Goal: Transaction & Acquisition: Book appointment/travel/reservation

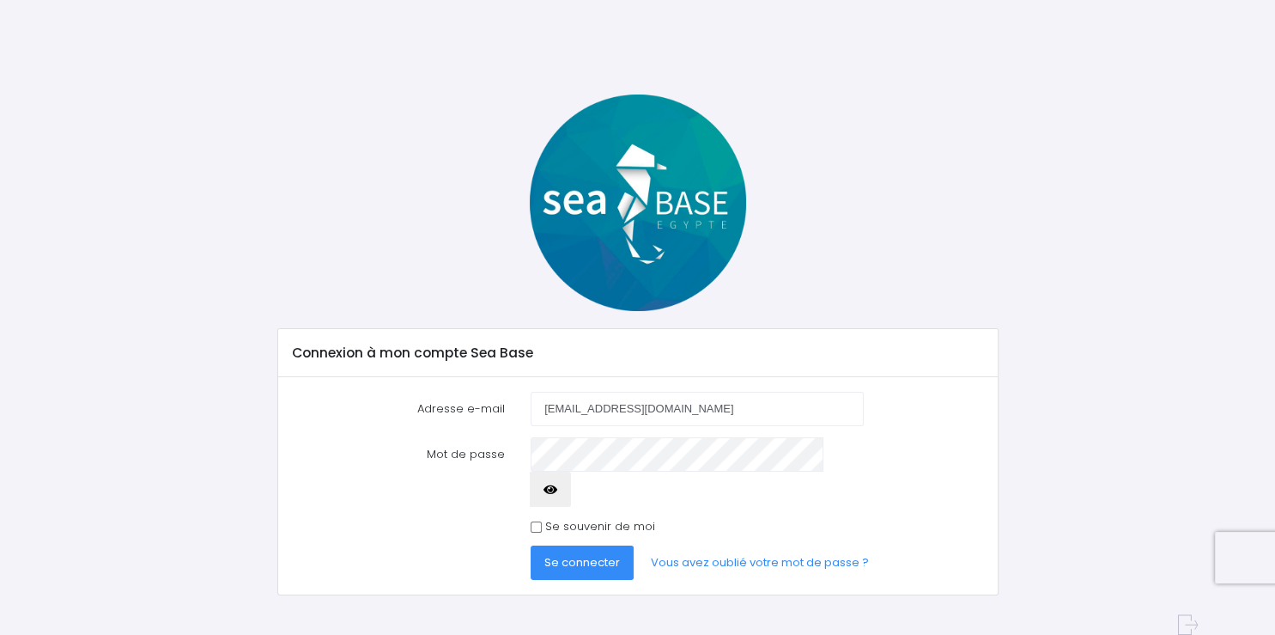
click at [557, 490] on icon "button" at bounding box center [551, 490] width 14 height 0
click at [538, 521] on input "Se souvenir de moi" at bounding box center [536, 526] width 11 height 11
checkbox input "true"
click at [572, 545] on button "Se connecter" at bounding box center [582, 562] width 103 height 34
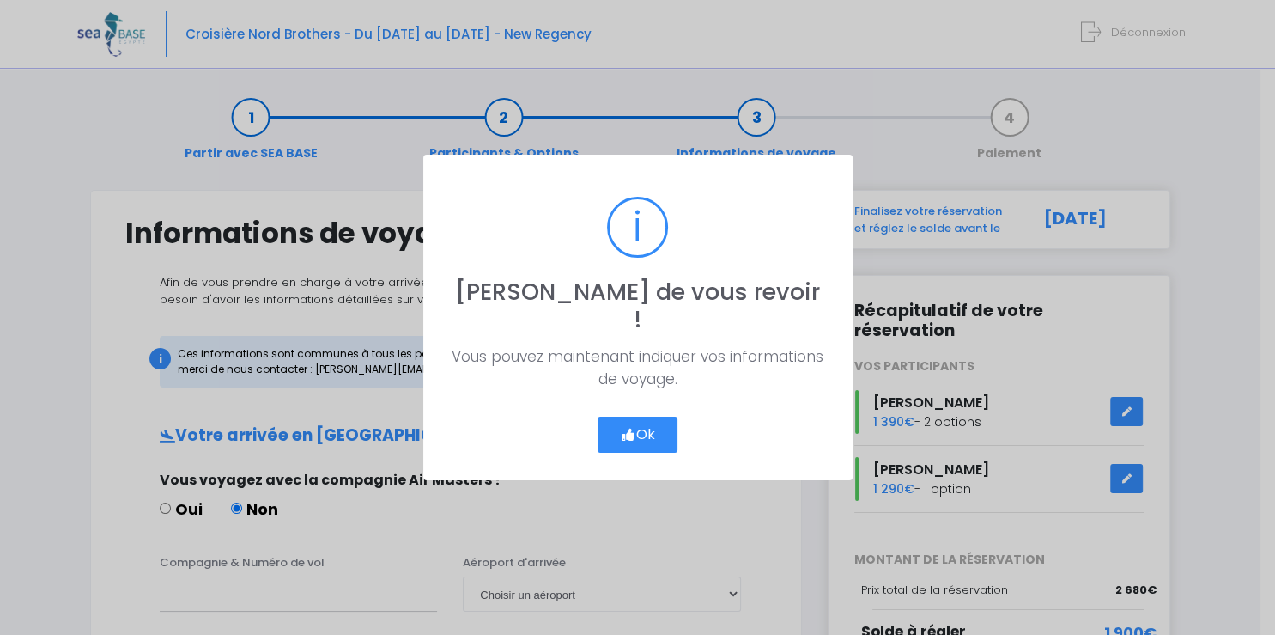
click at [644, 417] on button "Ok" at bounding box center [638, 435] width 81 height 36
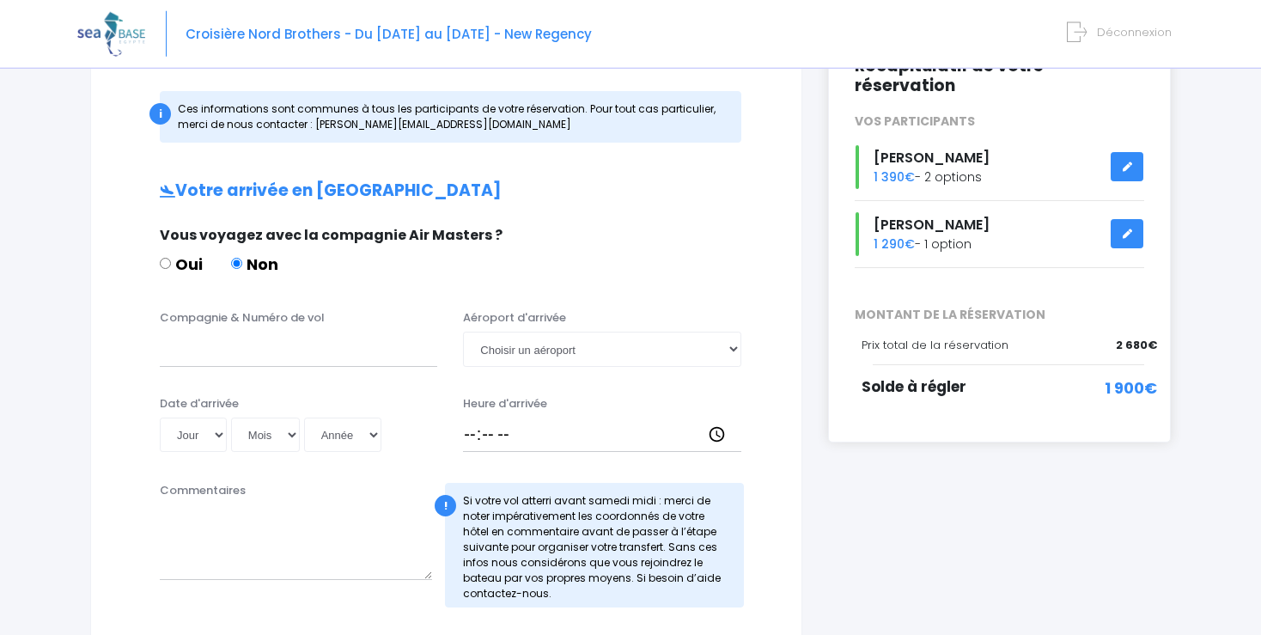
scroll to position [248, 0]
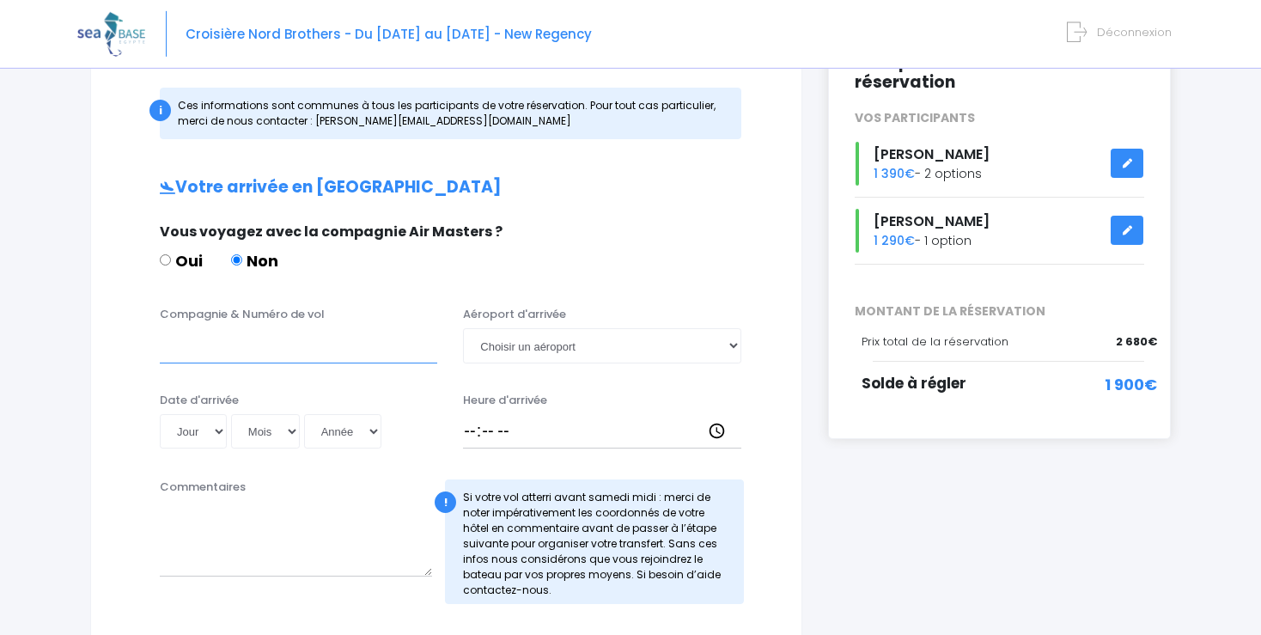
click at [210, 353] on input "Compagnie & Numéro de vol" at bounding box center [298, 345] width 277 height 34
type input "Easy Jet EJU4495"
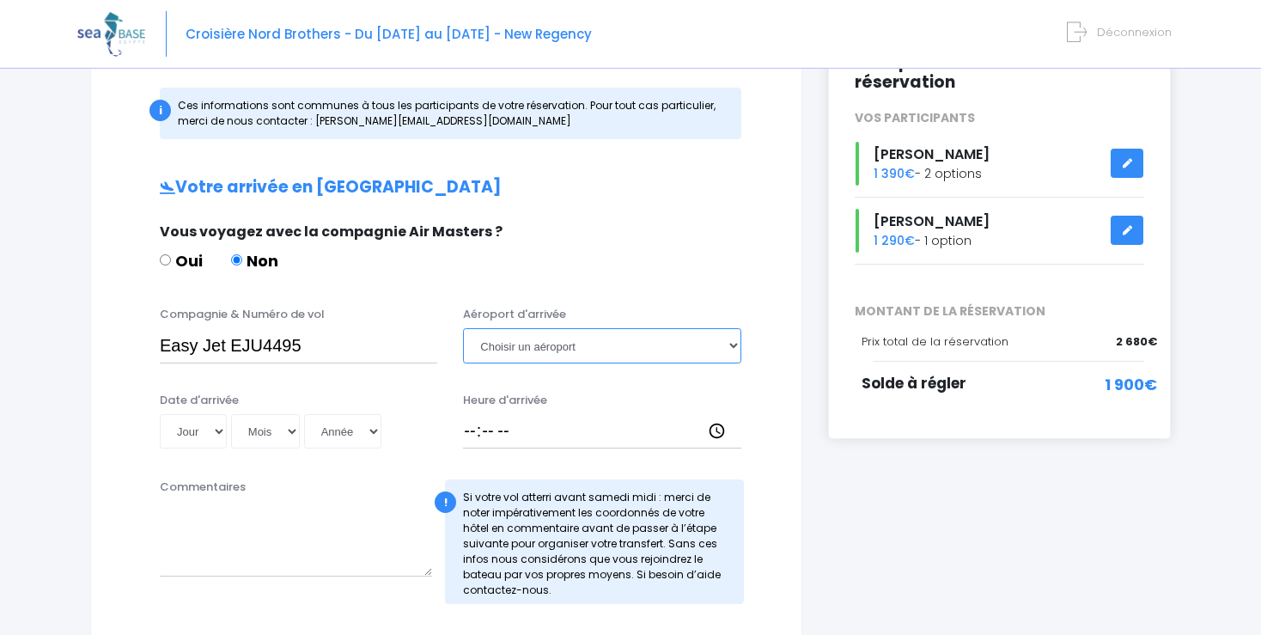
click at [463, 328] on select "Choisir un aéroport Hurghada Marsa Alam" at bounding box center [601, 345] width 277 height 34
select select "Hurghada"
click option "Hurghada" at bounding box center [0, 0] width 0 height 0
click at [160, 414] on select "Jour 01 02 03 04 05 06 07 08 09 10 11 12 13 14 15 16 17 18 19 20 21 22 23 24 25…" at bounding box center [193, 431] width 67 height 34
click at [319, 295] on div "Votre arrivée en Egypte Vous voyagez avec la compagnie Air Masters ? Oui Non Co…" at bounding box center [446, 631] width 642 height 907
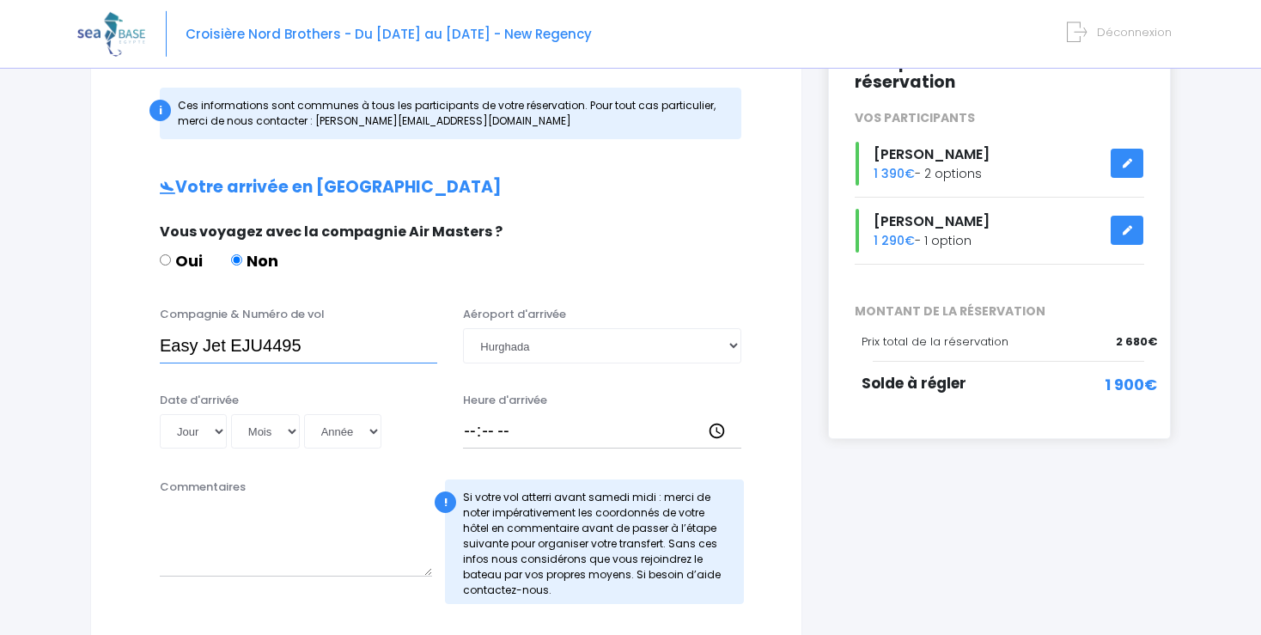
click at [212, 346] on input "Easy Jet EJU4495" at bounding box center [298, 345] width 277 height 34
type input "Easyjet EJU4495"
click at [160, 414] on select "Jour 01 02 03 04 05 06 07 08 09 10 11 12 13 14 15 16 17 18 19 20 21 22 23 24 25…" at bounding box center [193, 431] width 67 height 34
select select "08"
click option "08" at bounding box center [0, 0] width 0 height 0
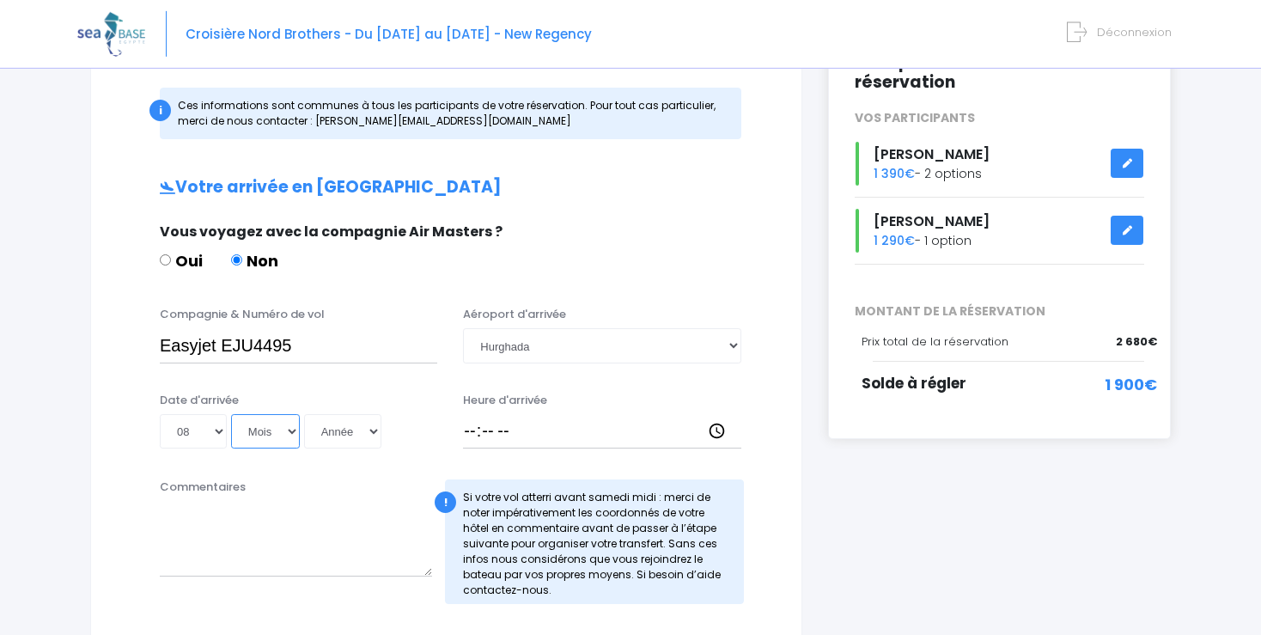
click at [231, 414] on select "Mois 01 02 03 04 05 06 07 08 09 10 11 12" at bounding box center [265, 431] width 69 height 34
select select "11"
click option "11" at bounding box center [0, 0] width 0 height 0
select select "2025"
click option "2025" at bounding box center [0, 0] width 0 height 0
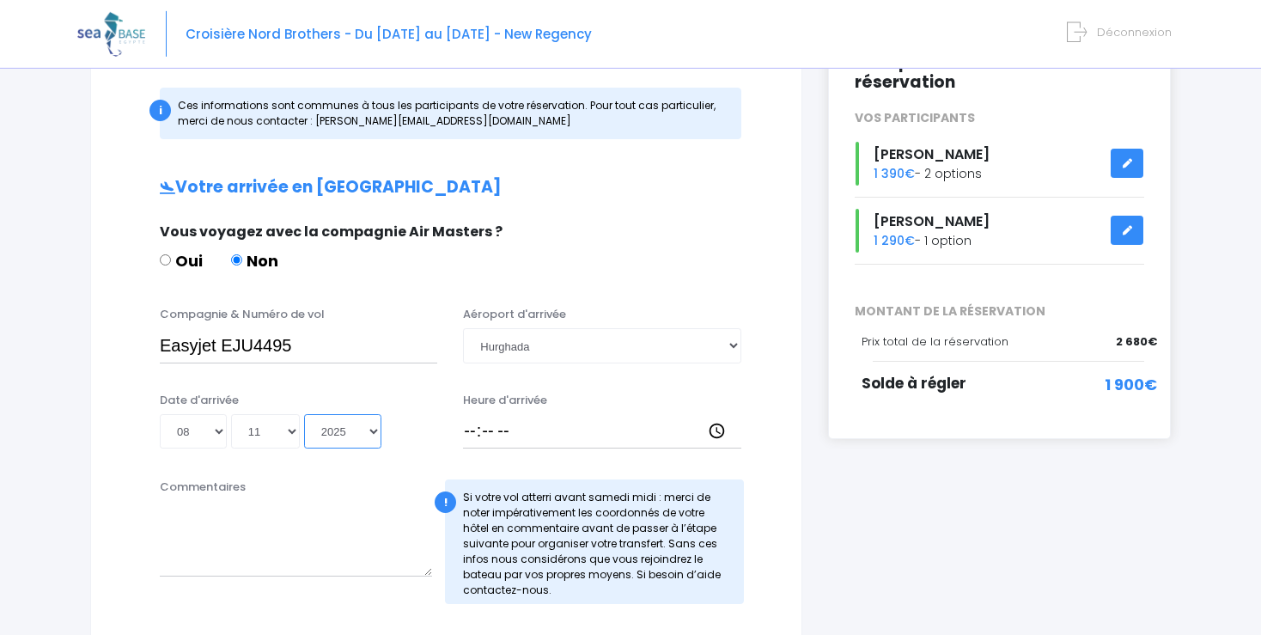
type input "2025-11-08"
click at [476, 429] on input "Heure d'arrivée" at bounding box center [601, 431] width 277 height 34
type input "18:30"
click at [595, 456] on div "Date d'arrivée Jour 01 02 03 04 05 06 07 08 09 10 11 12 13 14 15 16 17 18 19 20…" at bounding box center [446, 426] width 667 height 69
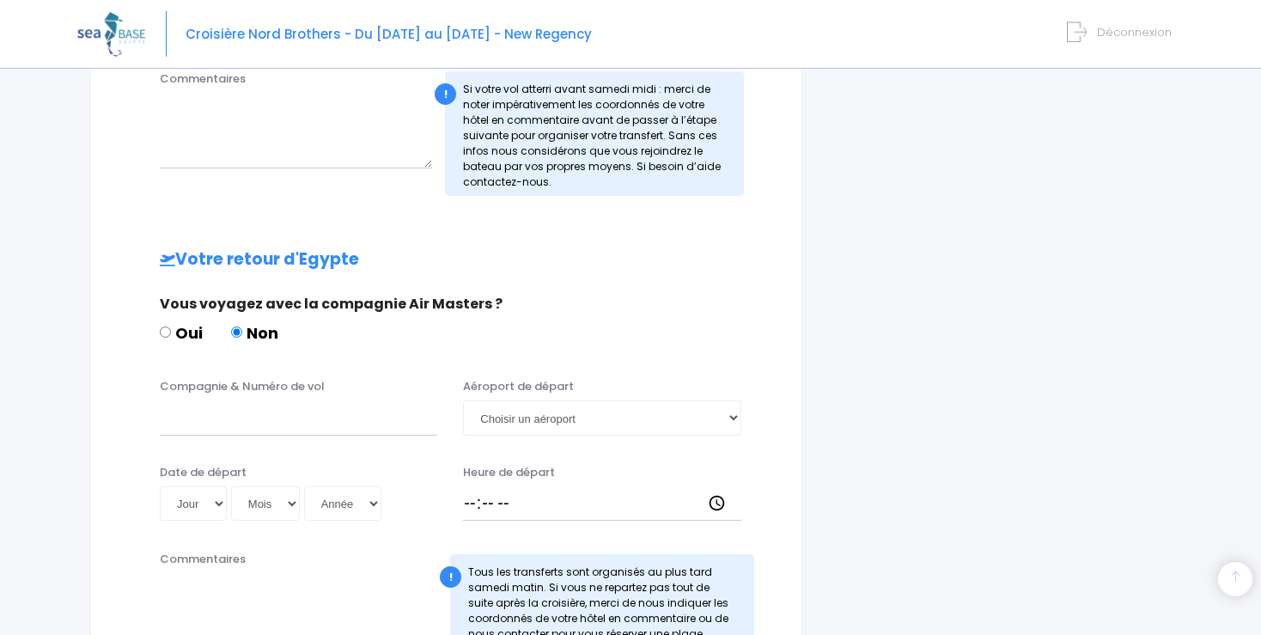
scroll to position [661, 0]
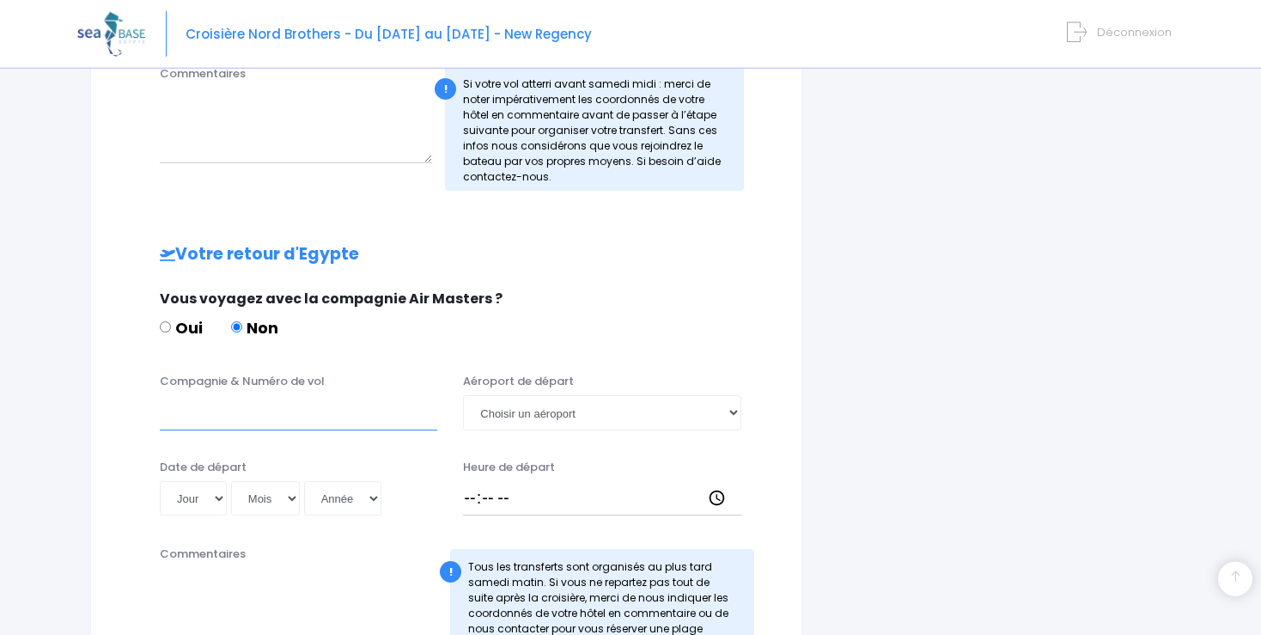
click at [203, 419] on input "Compagnie & Numéro de vol" at bounding box center [298, 412] width 277 height 34
type input "Easyjet EJU4496"
click at [160, 481] on select "Jour 01 02 03 04 05 06 07 08 09 10 11 12 13 14 15 16 17 18 19 20 21 22 23 24 25…" at bounding box center [193, 498] width 67 height 34
select select "15"
click option "15" at bounding box center [0, 0] width 0 height 0
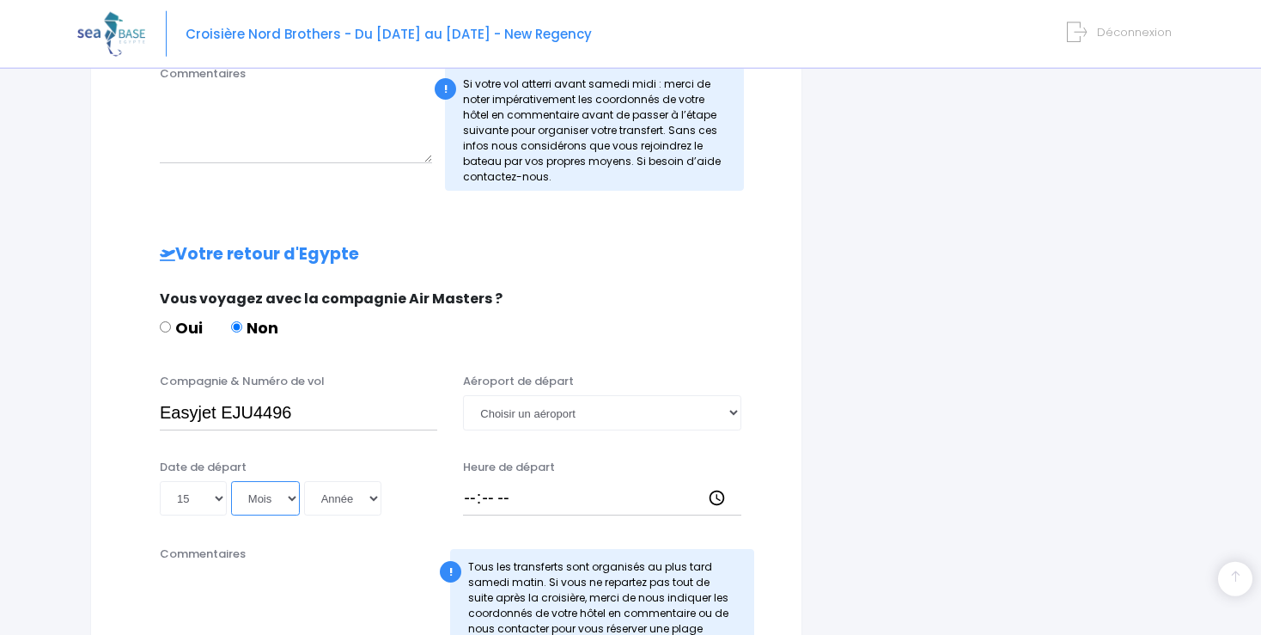
click at [231, 481] on select "Mois 01 02 03 04 05 06 07 08 09 10 11 12" at bounding box center [265, 498] width 69 height 34
select select "11"
click option "11" at bounding box center [0, 0] width 0 height 0
click at [304, 481] on select "Année 2045 2044 2043 2042 2041 2040 2039 2038 2037 2036 2035 2034 2033 2032 203…" at bounding box center [342, 498] width 77 height 34
select select "2025"
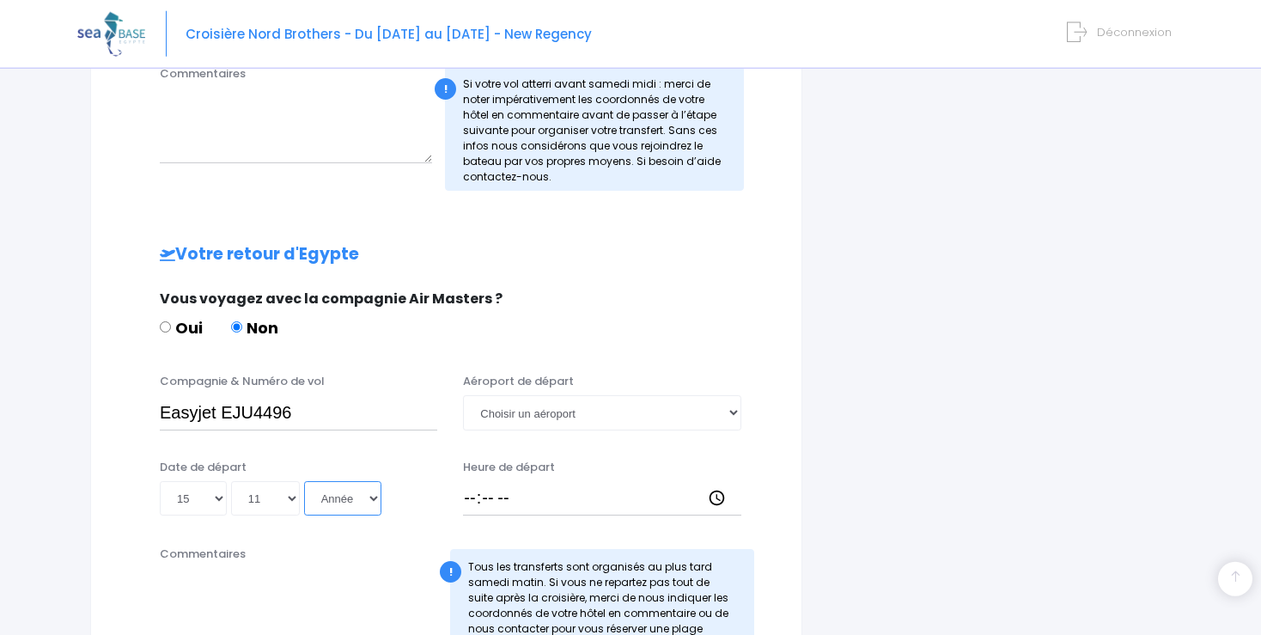
click option "2025" at bounding box center [0, 0] width 0 height 0
type input "2025-11-15"
click at [463, 395] on select "Choisir un aéroport Hurghada Marsa Alam" at bounding box center [601, 412] width 277 height 34
select select "Hurghada"
click option "Hurghada" at bounding box center [0, 0] width 0 height 0
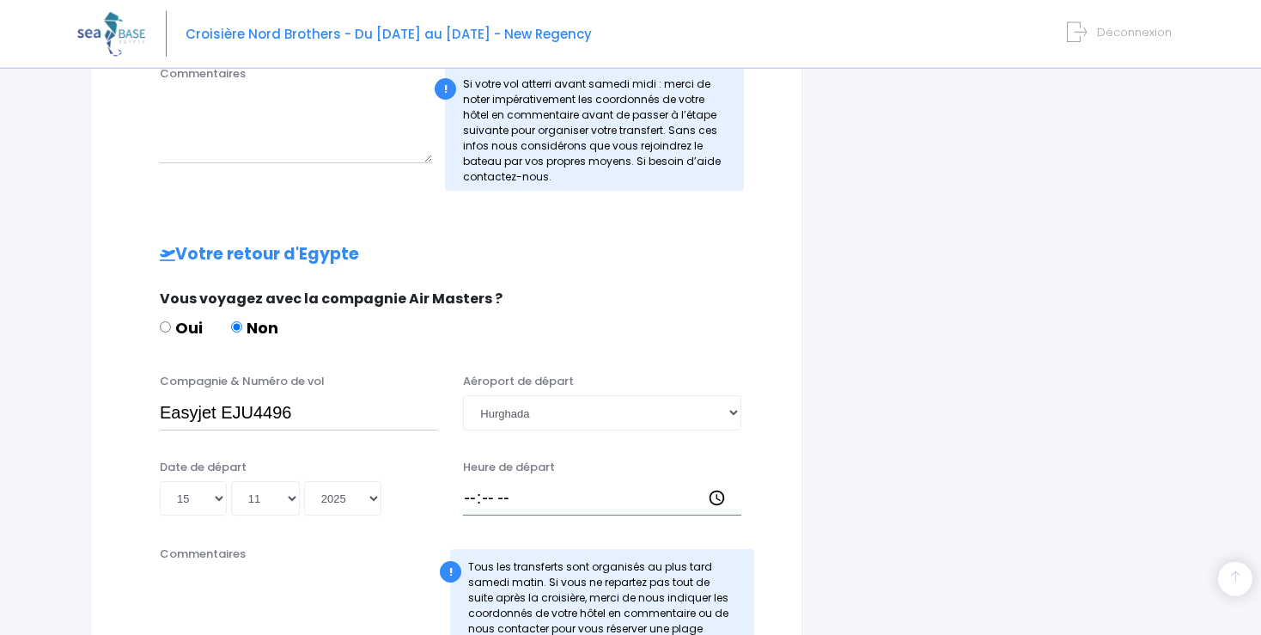
click at [473, 502] on input "Heure de départ" at bounding box center [601, 498] width 277 height 34
type input "19:15"
click at [555, 520] on div "Date de départ Jour 01 02 03 04 05 06 07 08 09 10 11 12 13 14 15 16 17 18 19 20…" at bounding box center [446, 493] width 667 height 69
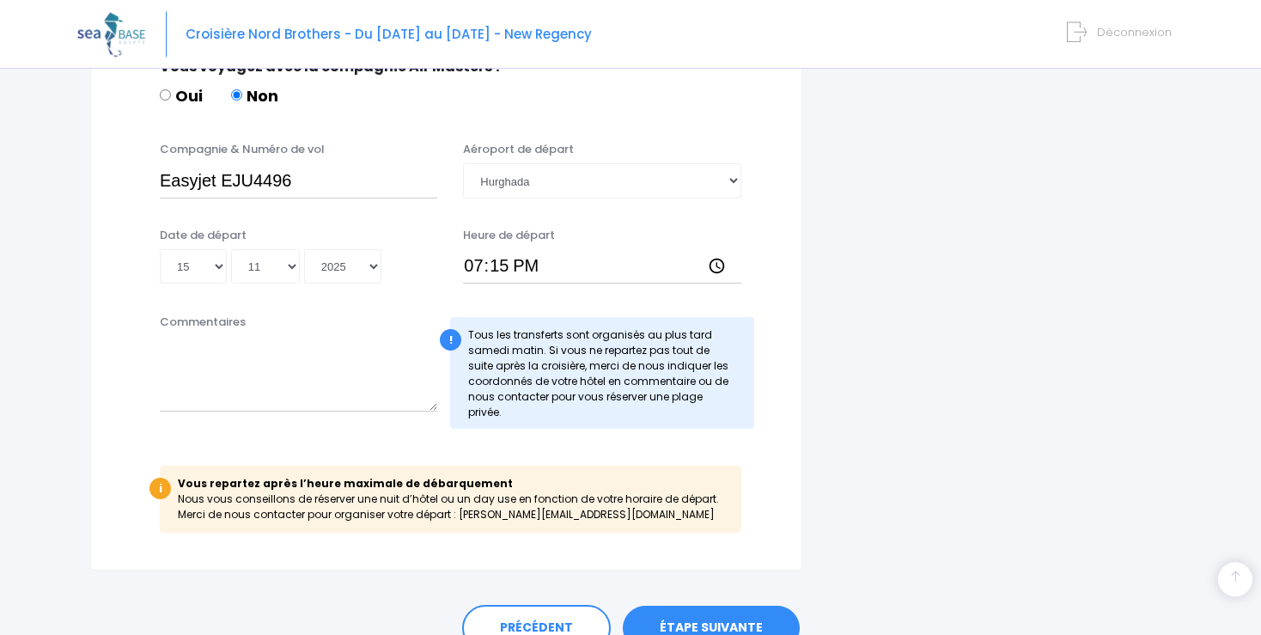
scroll to position [976, 0]
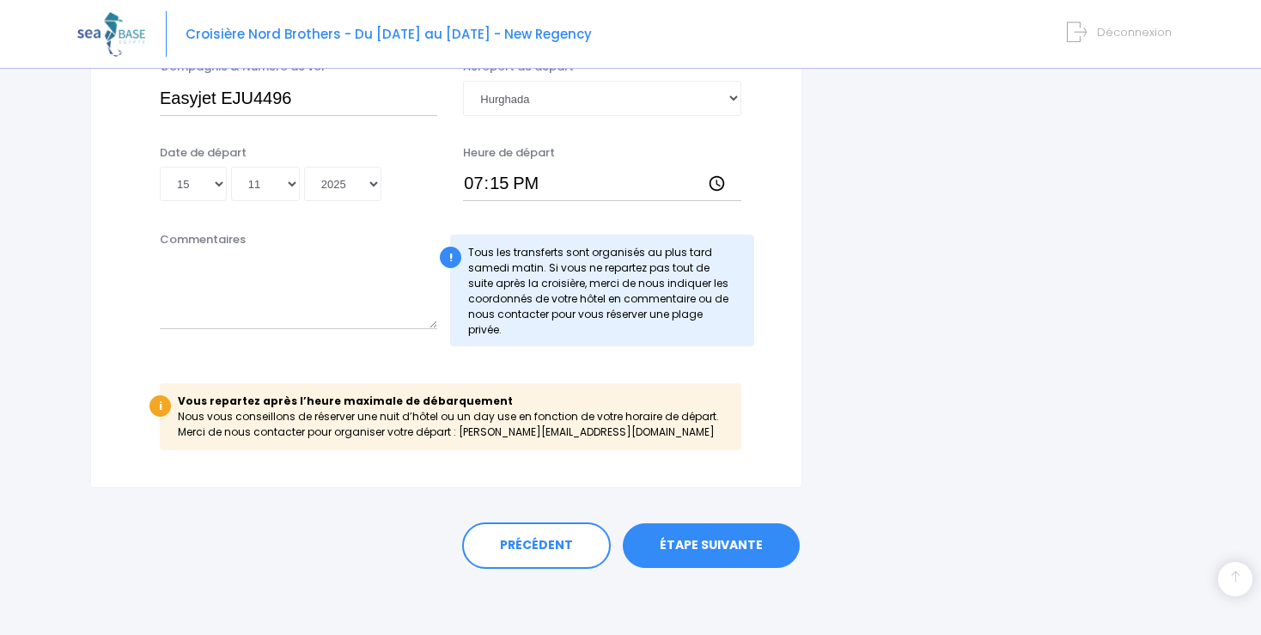
click at [730, 538] on link "ÉTAPE SUIVANTE" at bounding box center [711, 545] width 177 height 45
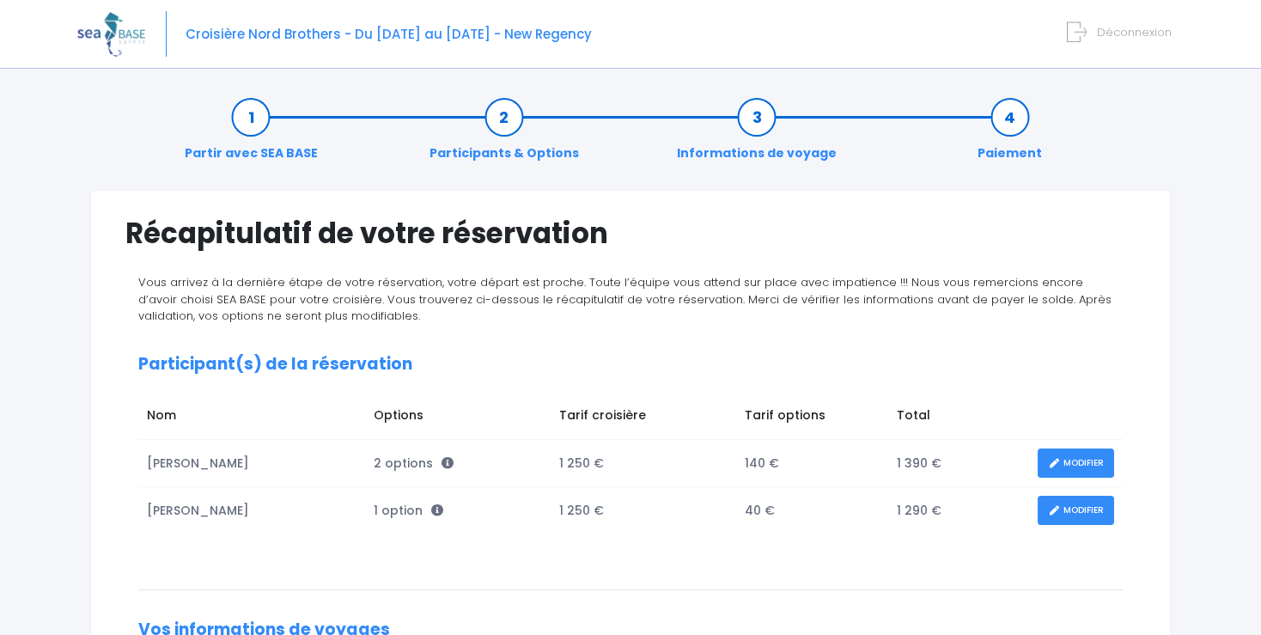
click at [1063, 511] on link "MODIFIER" at bounding box center [1075, 511] width 76 height 30
click at [1052, 510] on icon at bounding box center [1054, 510] width 12 height 0
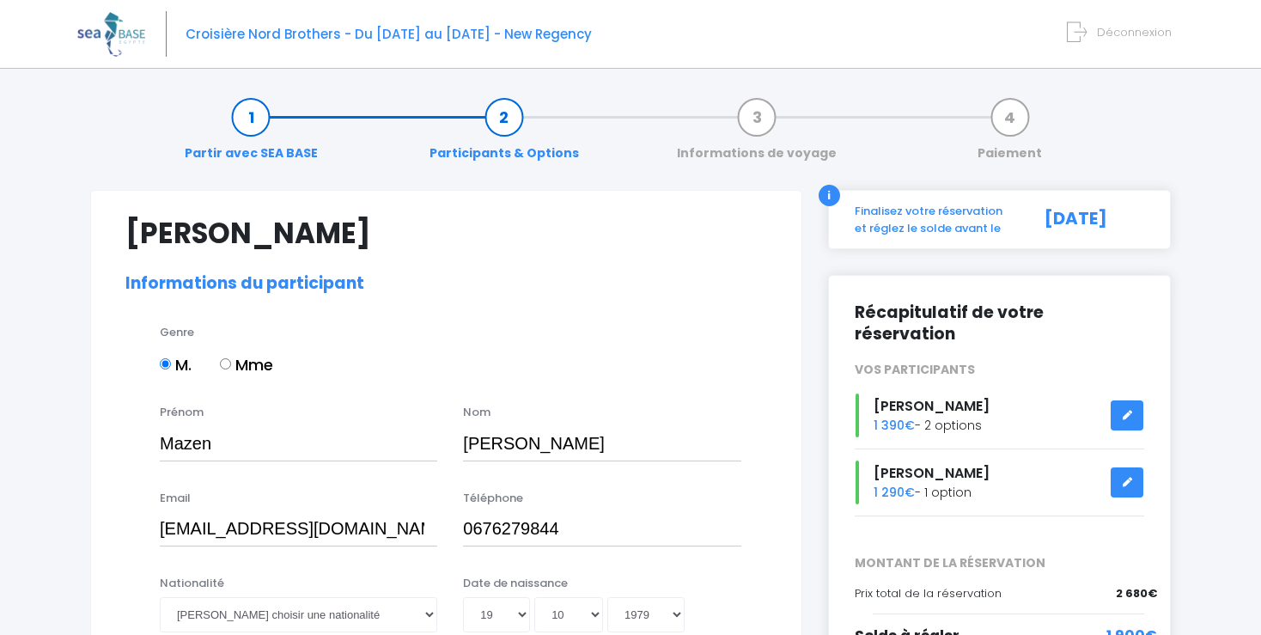
select select "MF2"
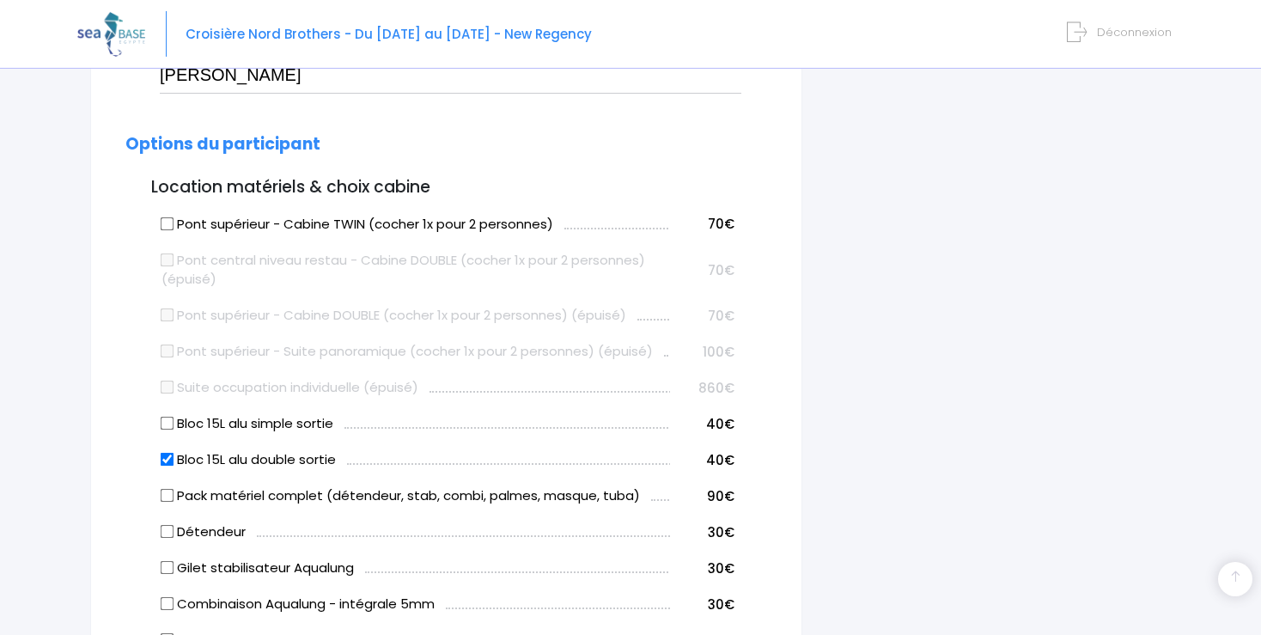
scroll to position [800, 0]
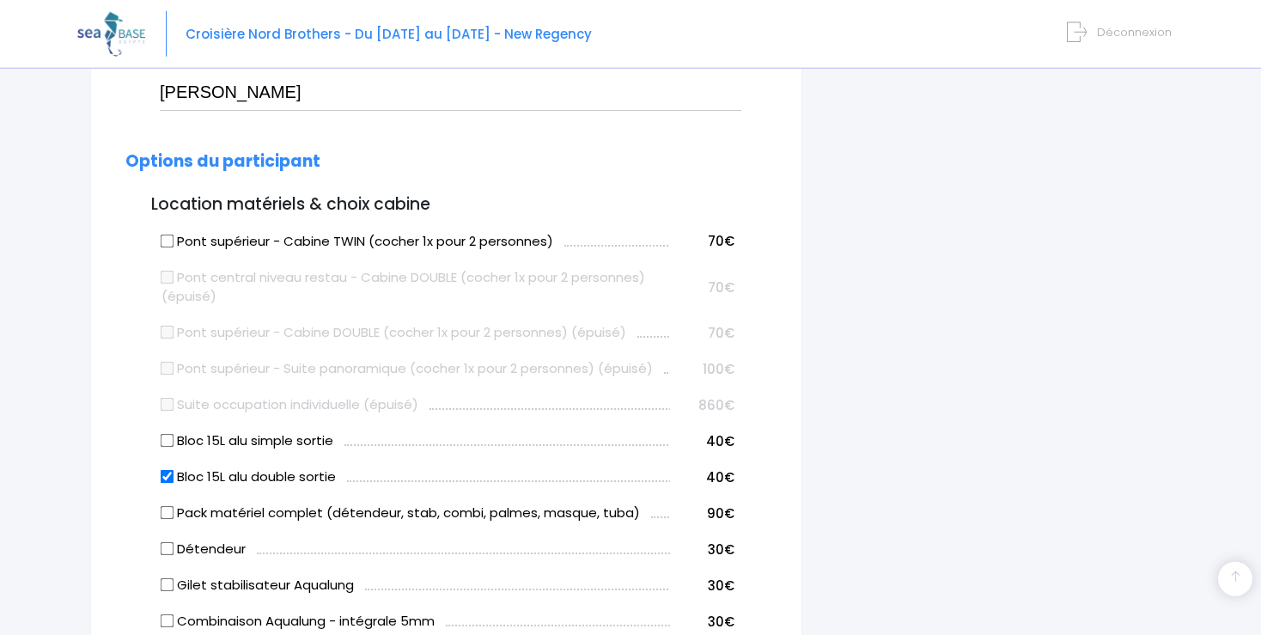
click at [167, 479] on input "Bloc 15L alu double sortie" at bounding box center [168, 477] width 14 height 14
checkbox input "false"
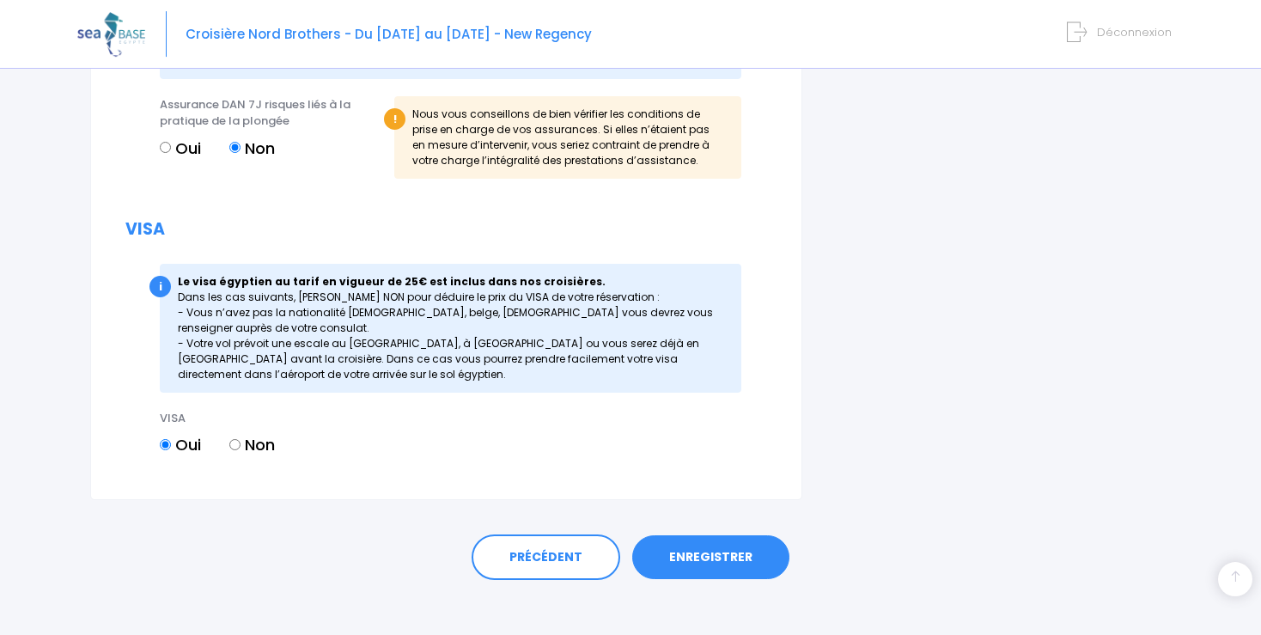
scroll to position [2007, 0]
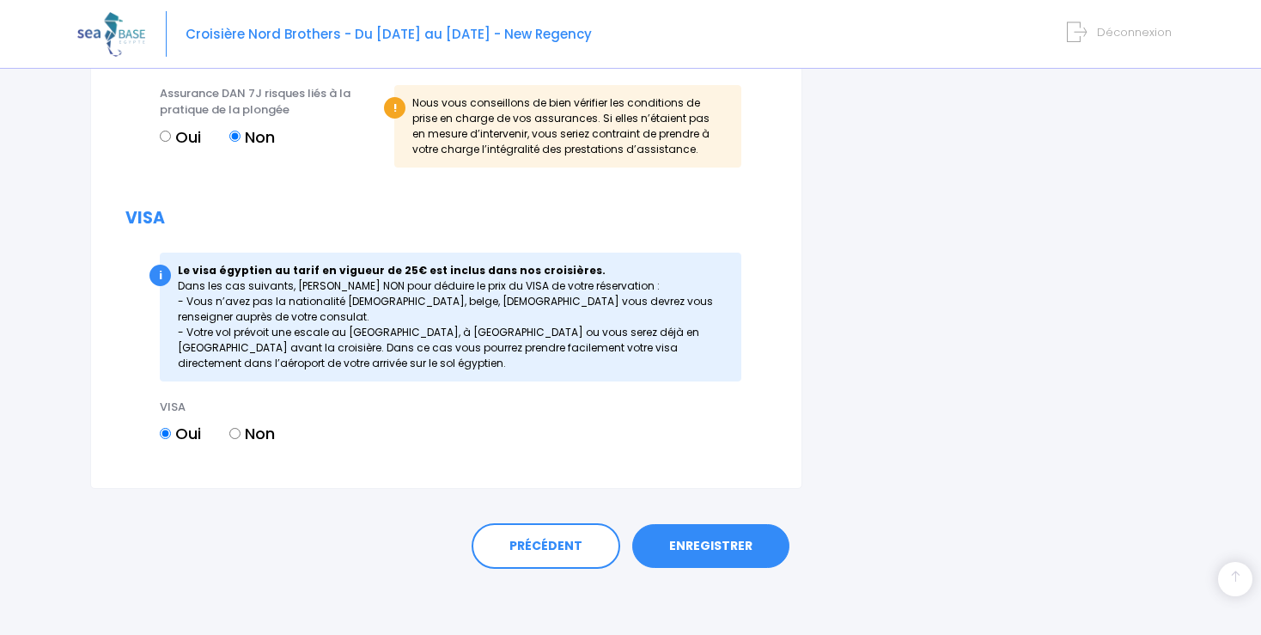
click at [704, 545] on link "ENREGISTRER" at bounding box center [710, 546] width 157 height 45
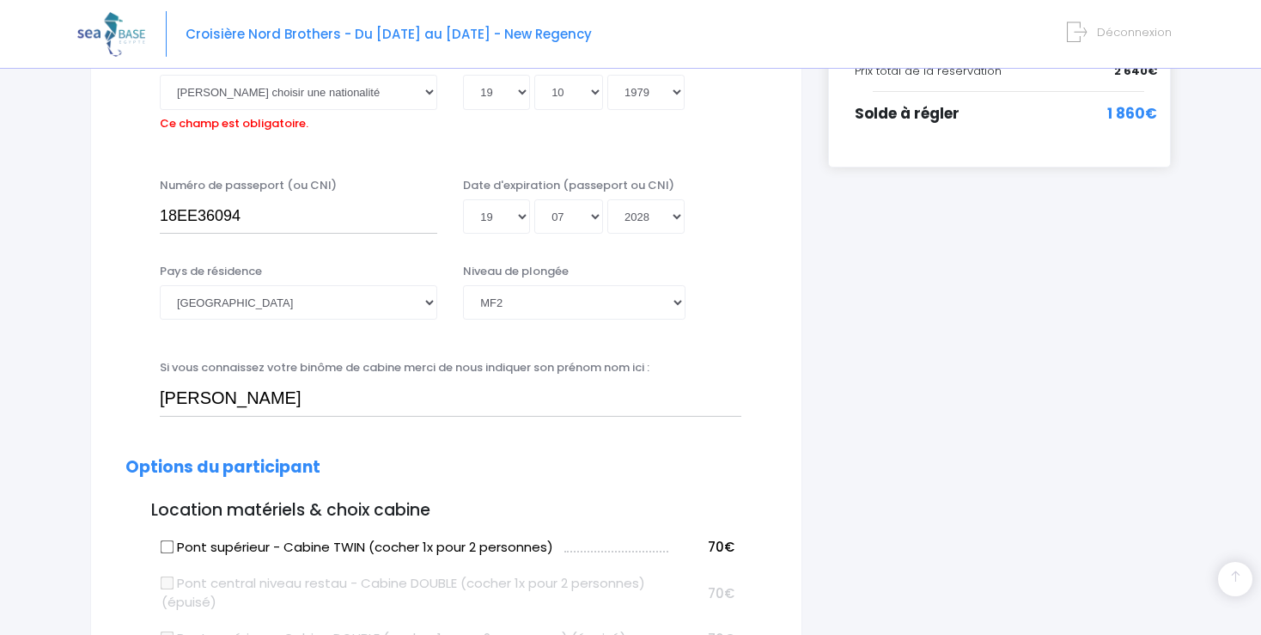
scroll to position [425, 0]
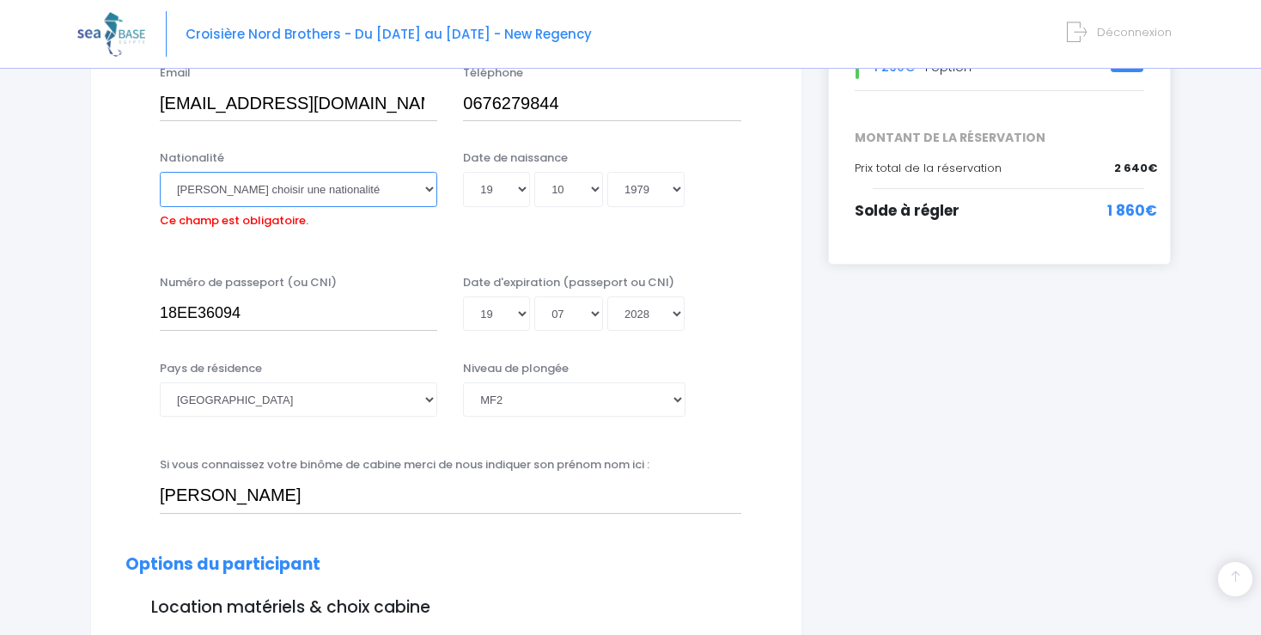
click at [160, 172] on select "Veuillez choisir une nationalité Afghane Albanaise Algerienne Allemande America…" at bounding box center [298, 189] width 277 height 34
select select "Française"
click option "Française" at bounding box center [0, 0] width 0 height 0
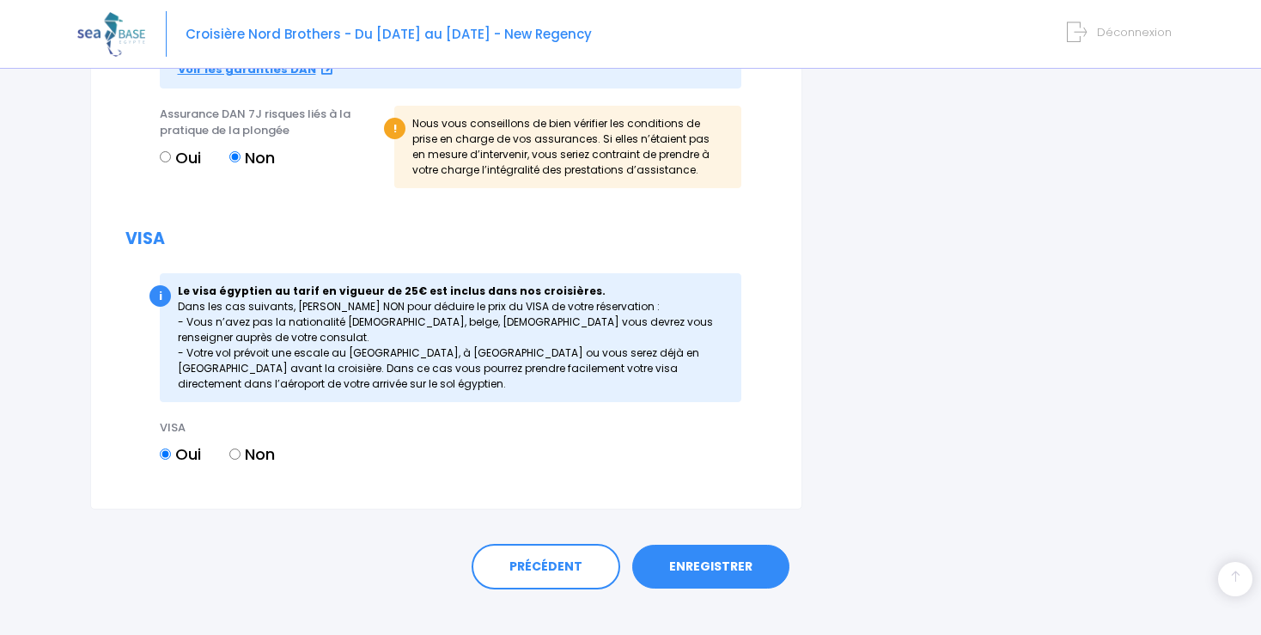
scroll to position [2007, 0]
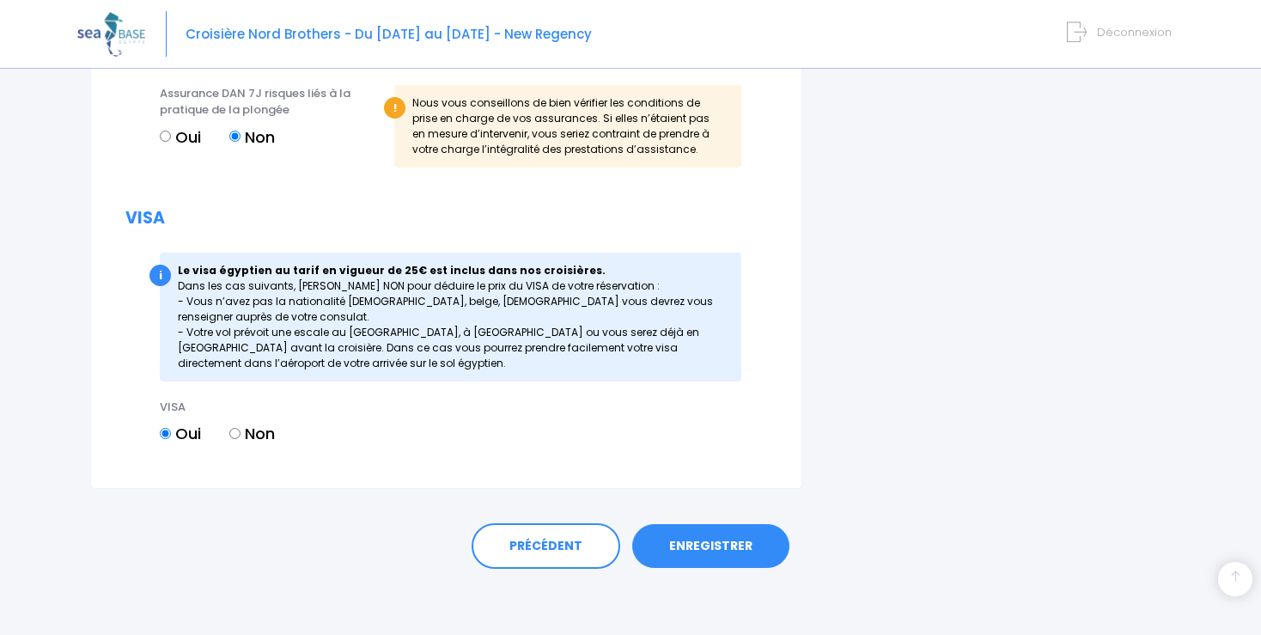
click at [694, 538] on link "ENREGISTRER" at bounding box center [710, 546] width 157 height 45
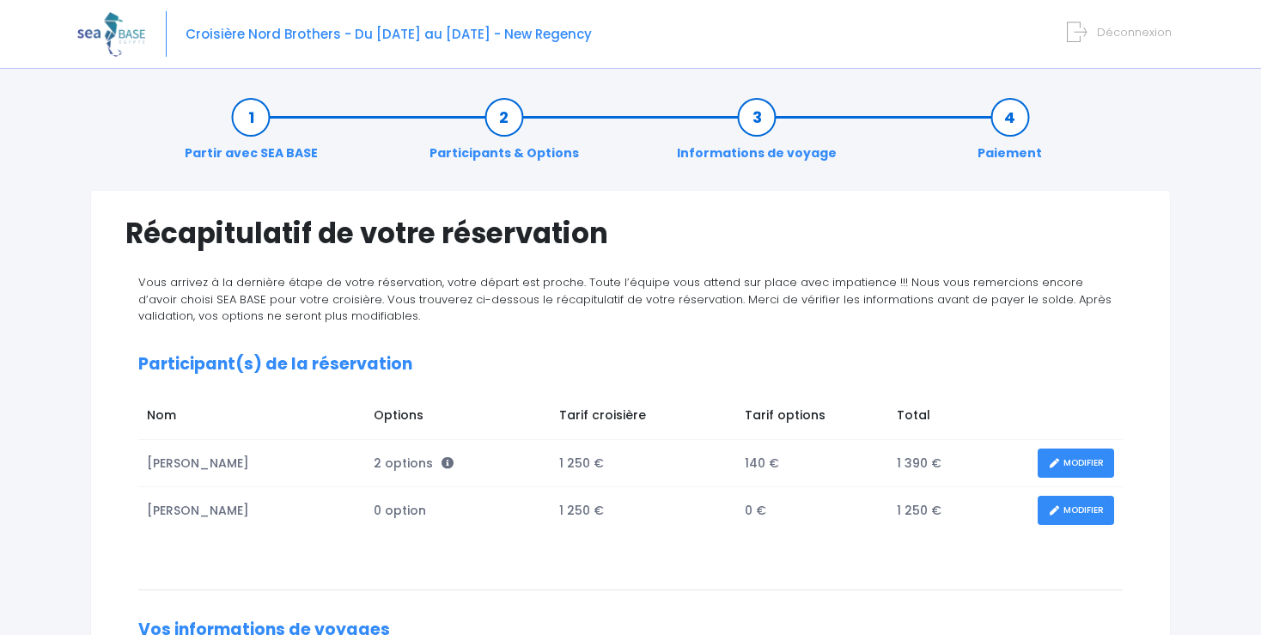
click at [1074, 459] on link "MODIFIER" at bounding box center [1075, 463] width 76 height 30
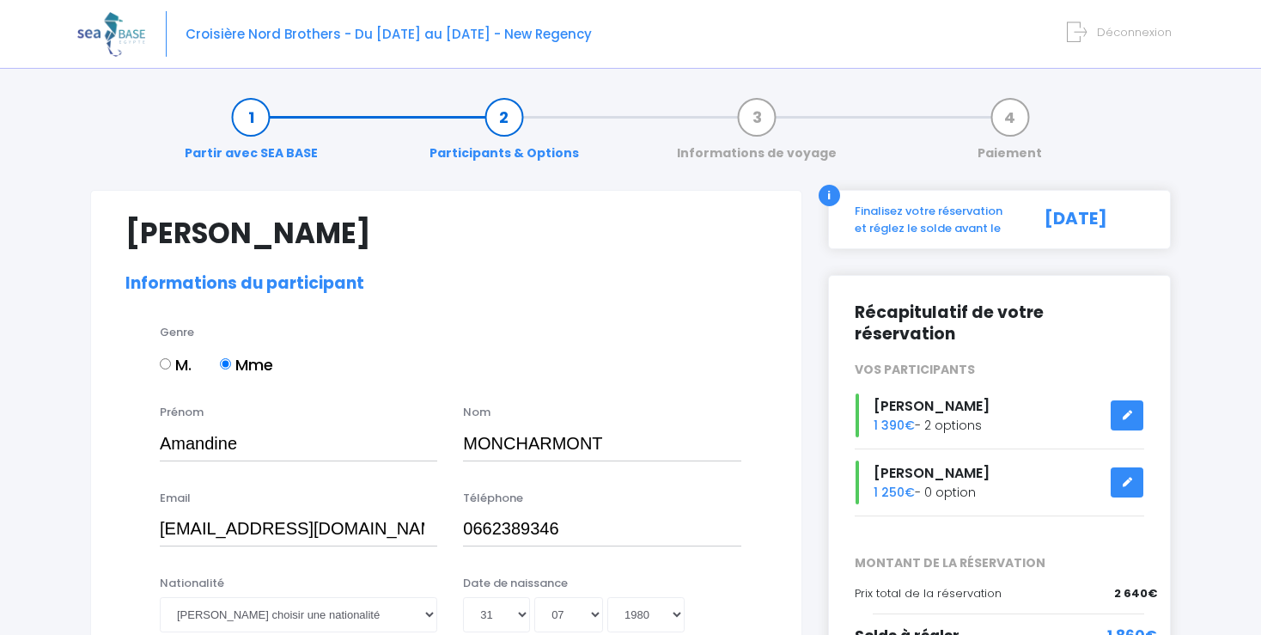
select select "N3"
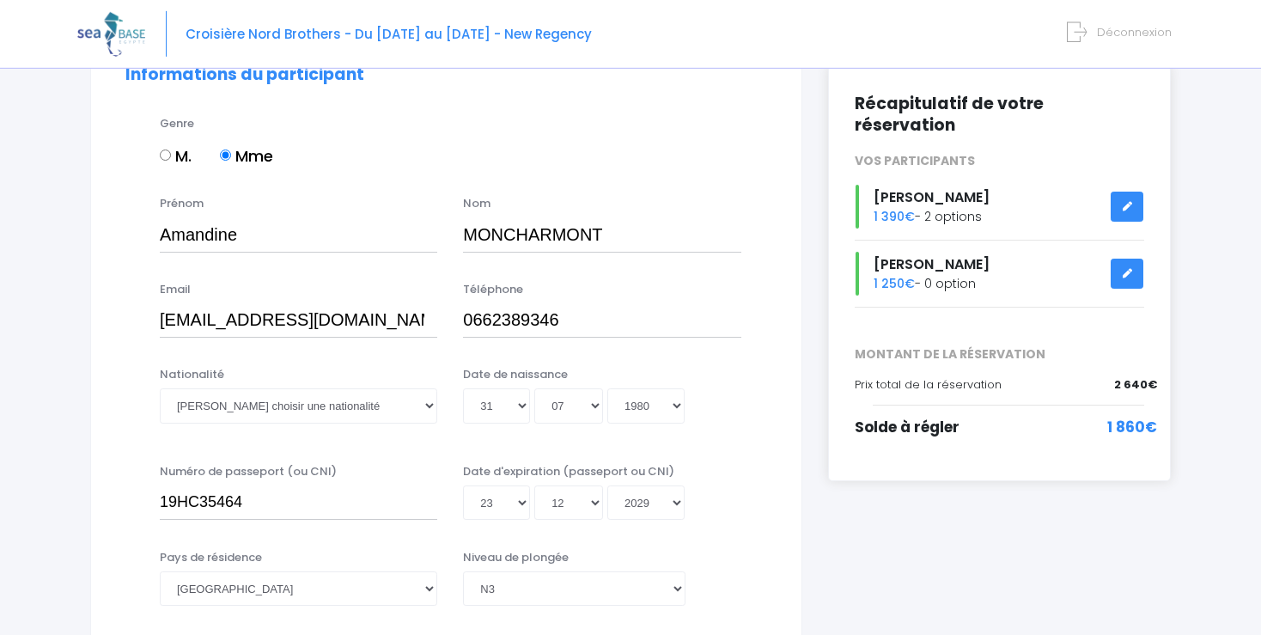
scroll to position [223, 0]
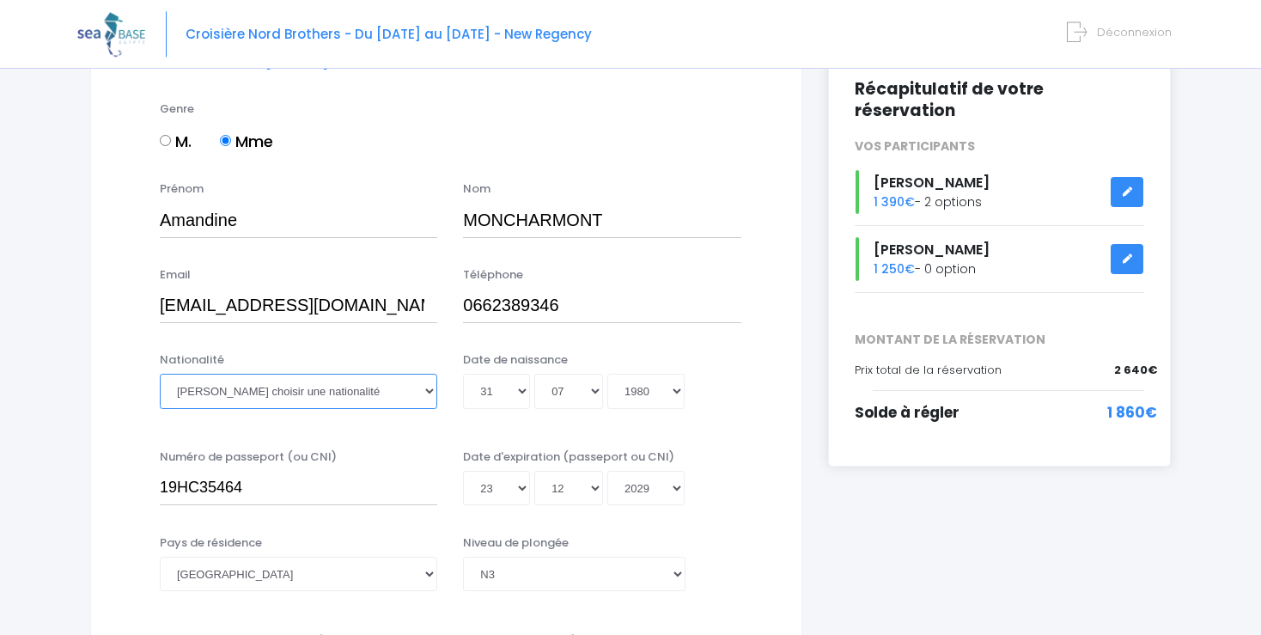
click at [160, 374] on select "Veuillez choisir une nationalité [DEMOGRAPHIC_DATA] Algerienne Allemande [GEOGR…" at bounding box center [298, 391] width 277 height 34
select select "Française"
click option "Française" at bounding box center [0, 0] width 0 height 0
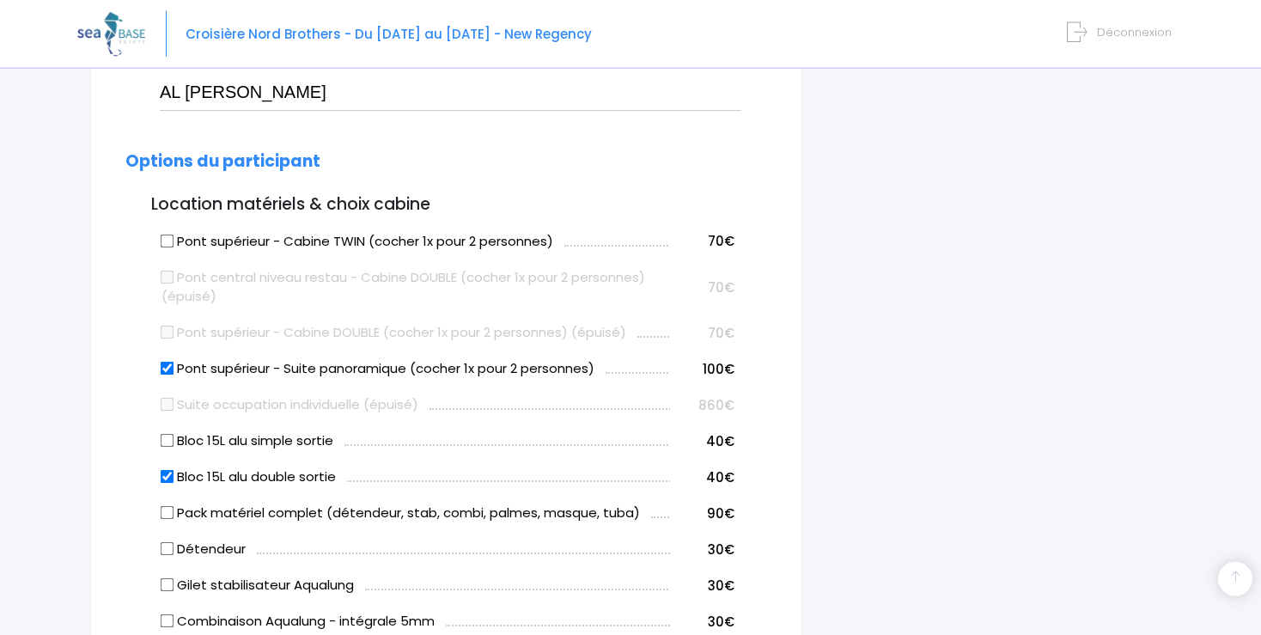
scroll to position [809, 0]
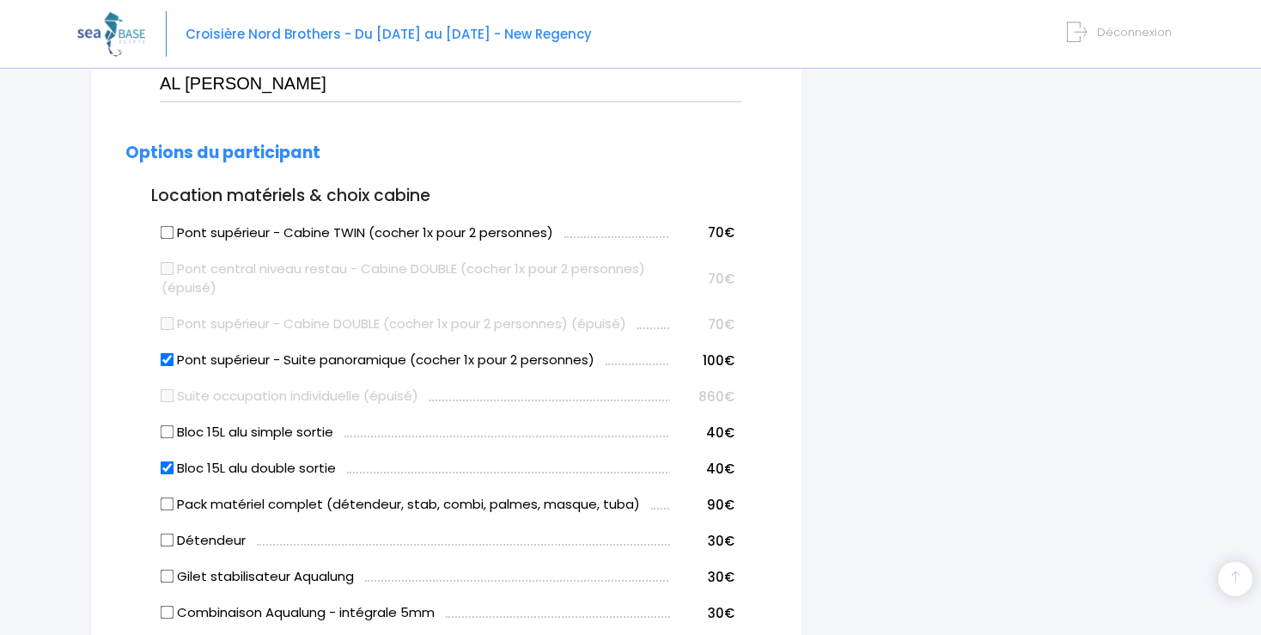
click at [167, 466] on input "Bloc 15L alu double sortie" at bounding box center [168, 468] width 14 height 14
checkbox input "false"
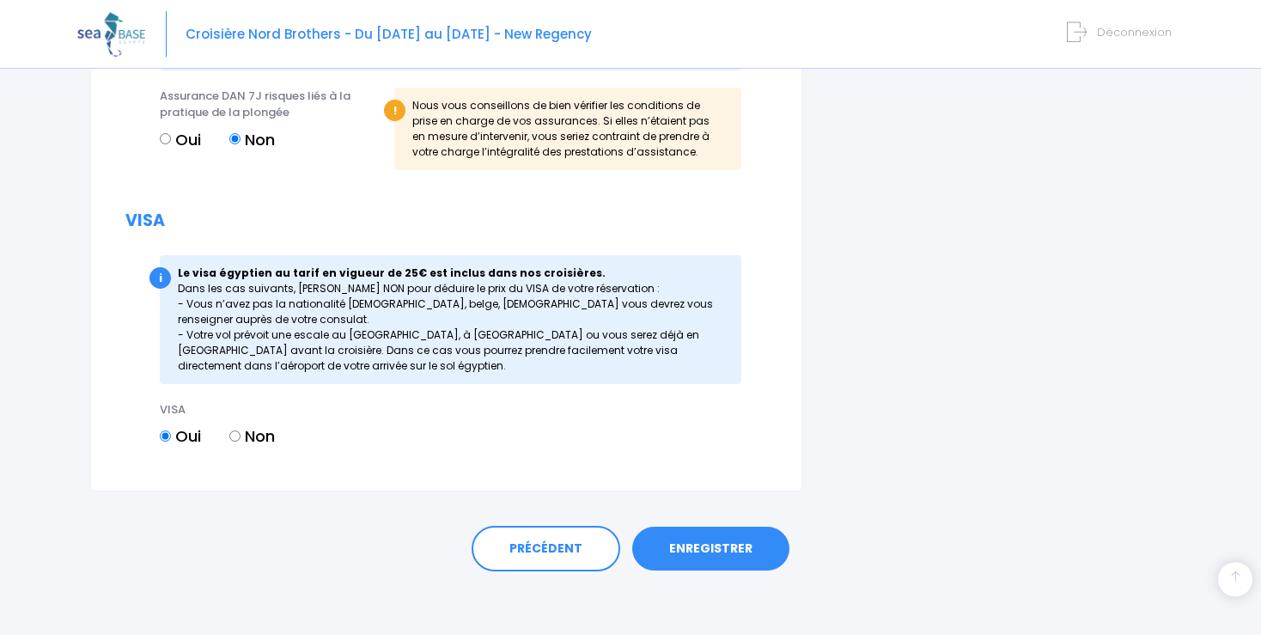
scroll to position [2007, 0]
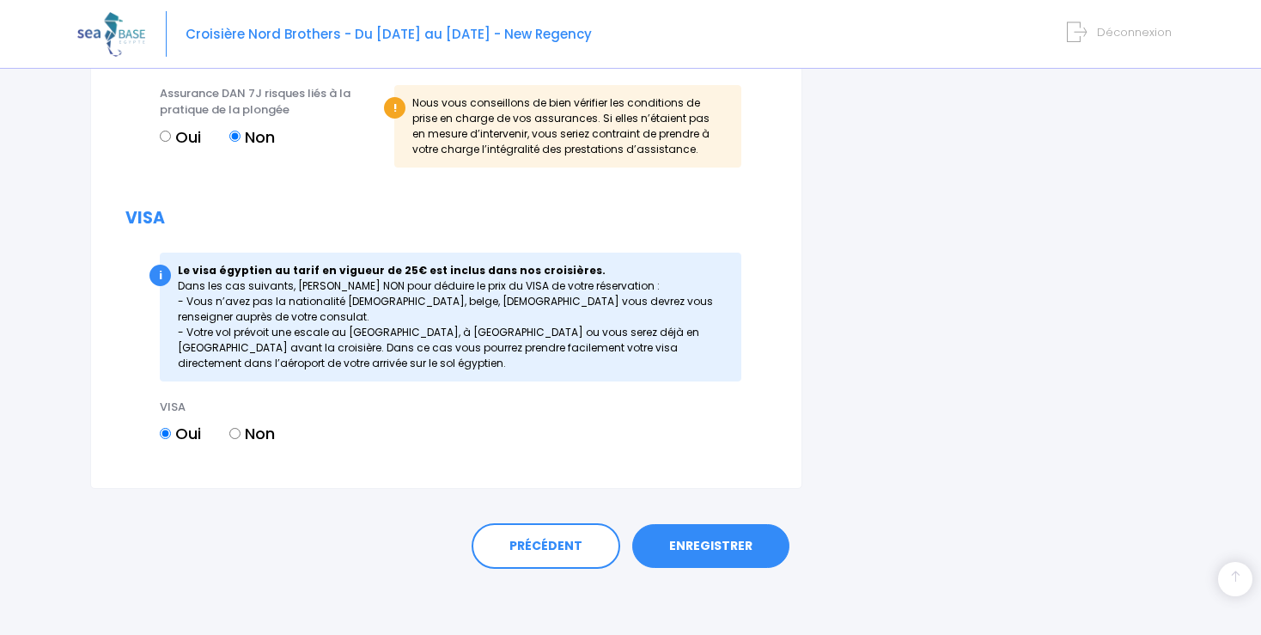
click at [745, 550] on link "ENREGISTRER" at bounding box center [710, 546] width 157 height 45
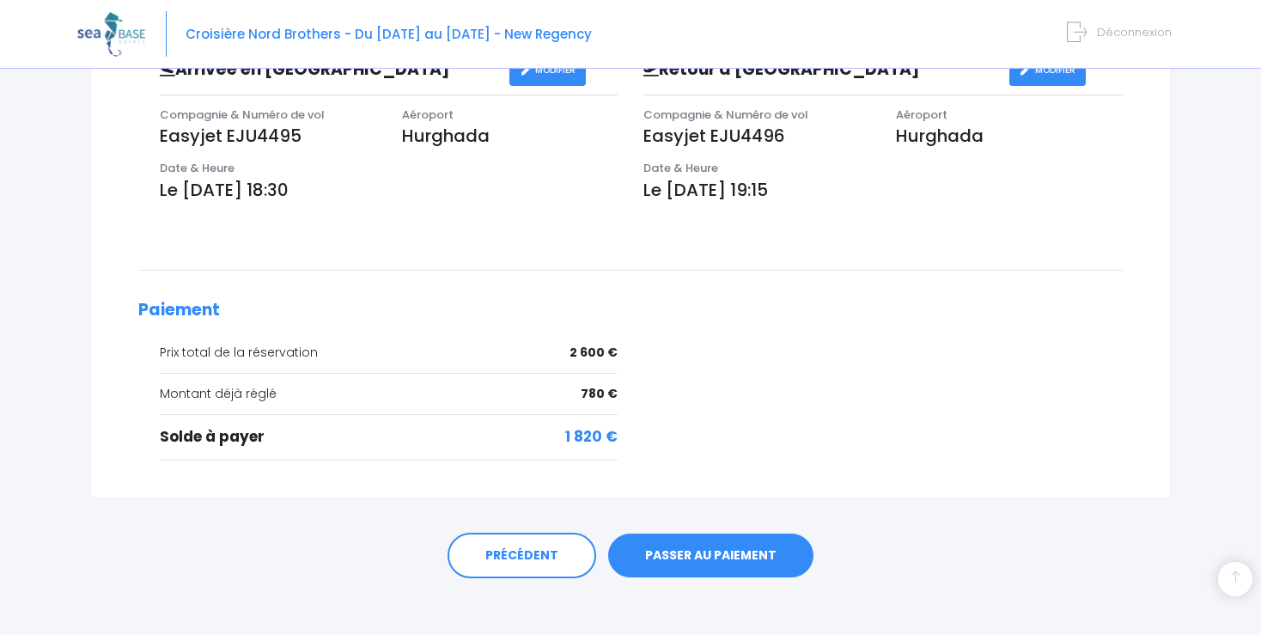
scroll to position [611, 0]
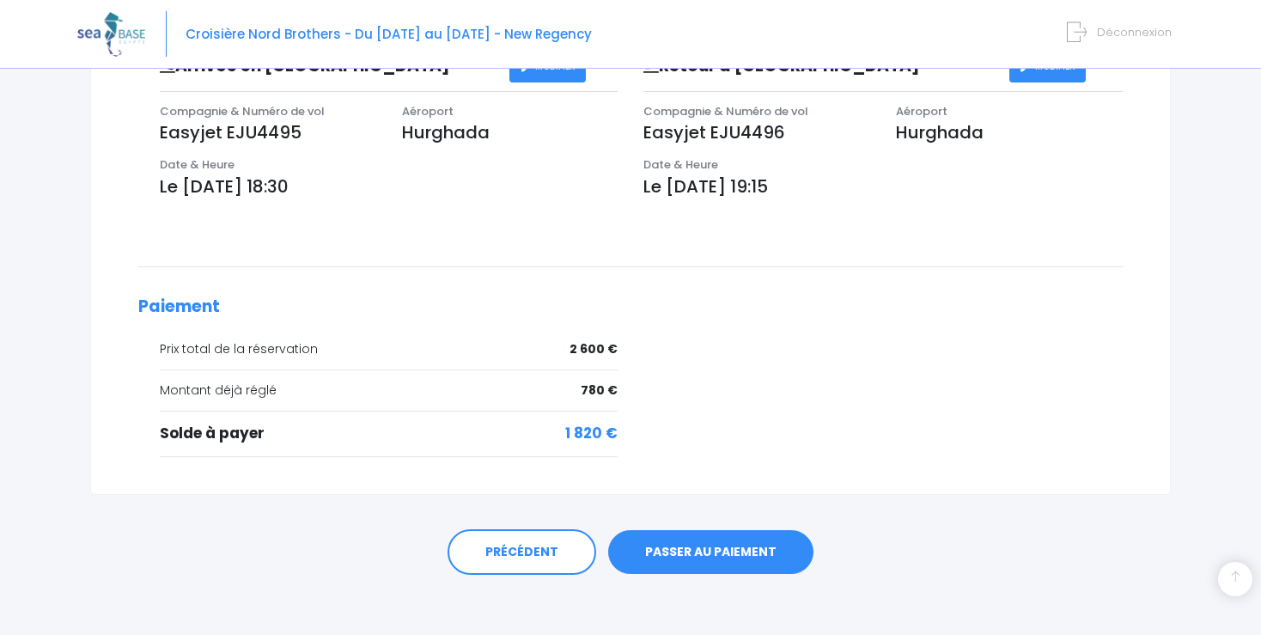
click at [708, 555] on link "PASSER AU PAIEMENT" at bounding box center [710, 552] width 205 height 45
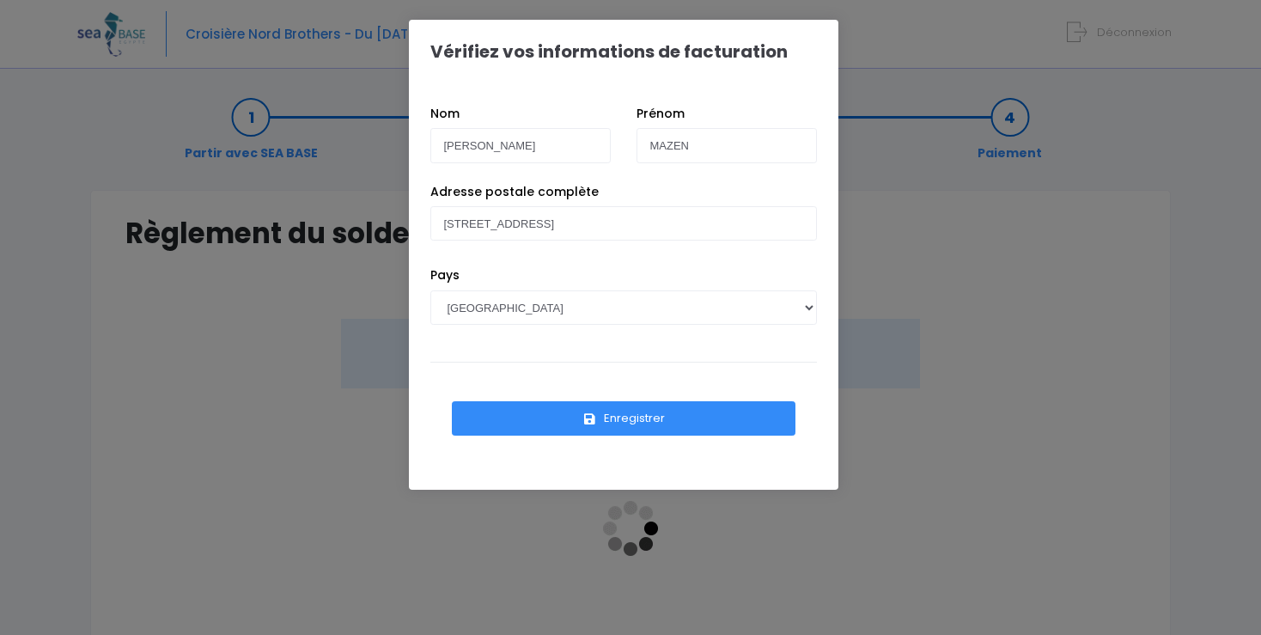
click at [642, 416] on button "Enregistrer" at bounding box center [624, 418] width 344 height 34
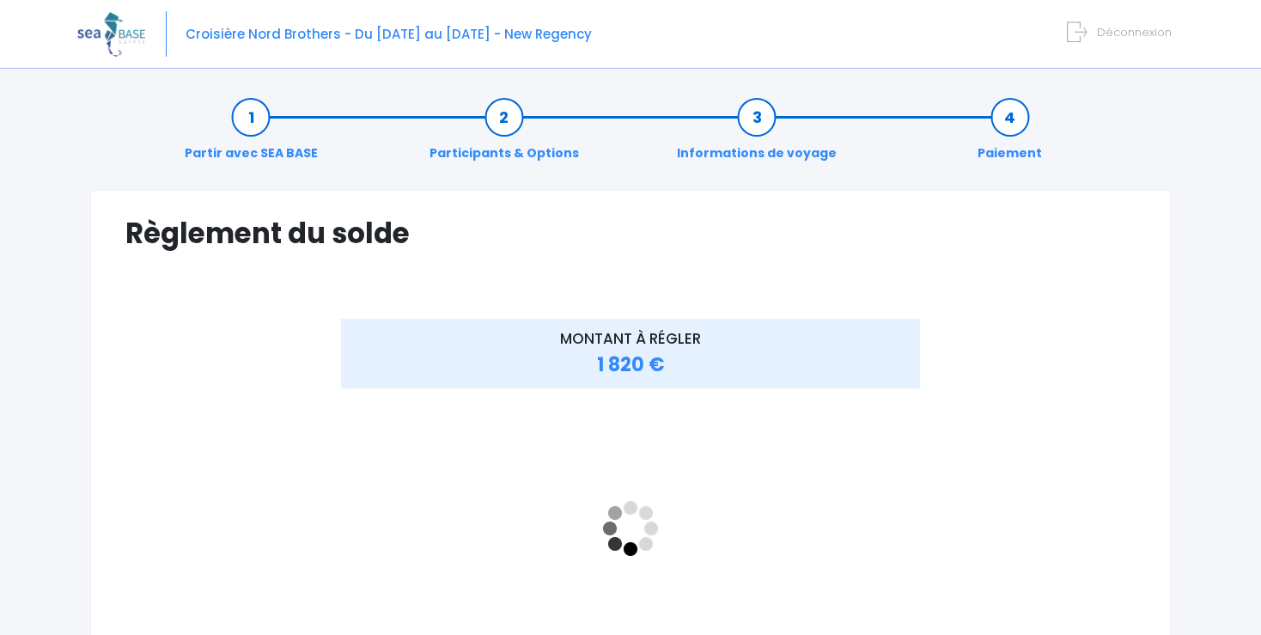
click link "Participants & Options"
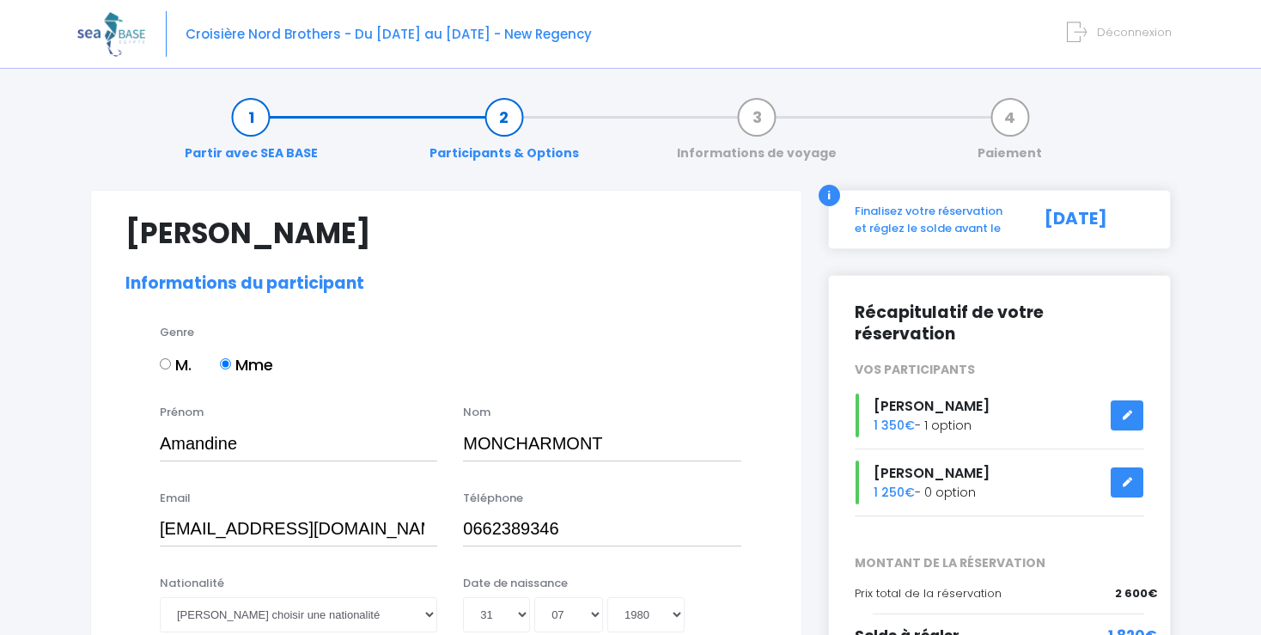
select select "N3"
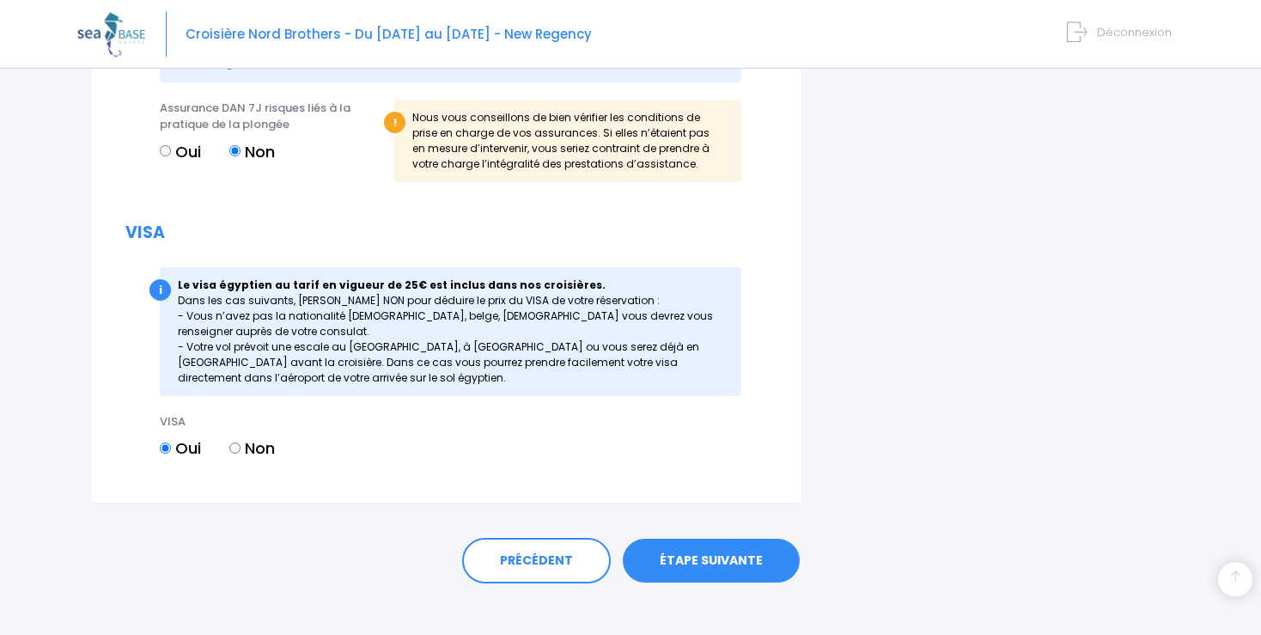
scroll to position [2007, 0]
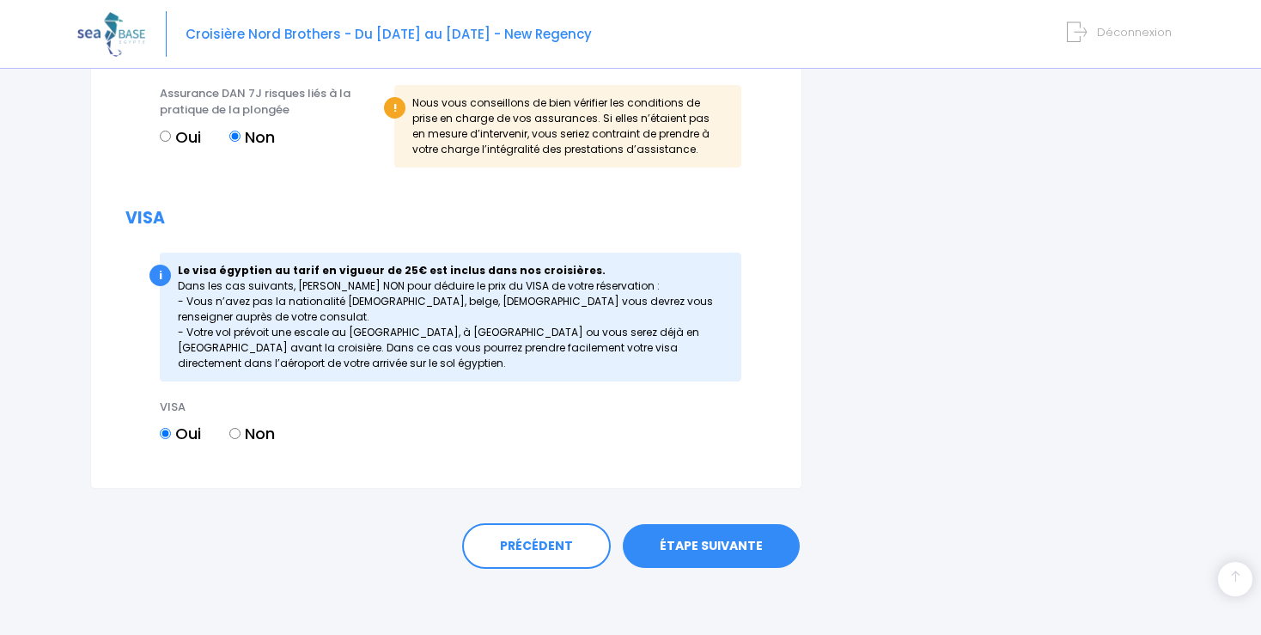
click at [721, 540] on link "ÉTAPE SUIVANTE" at bounding box center [711, 546] width 177 height 45
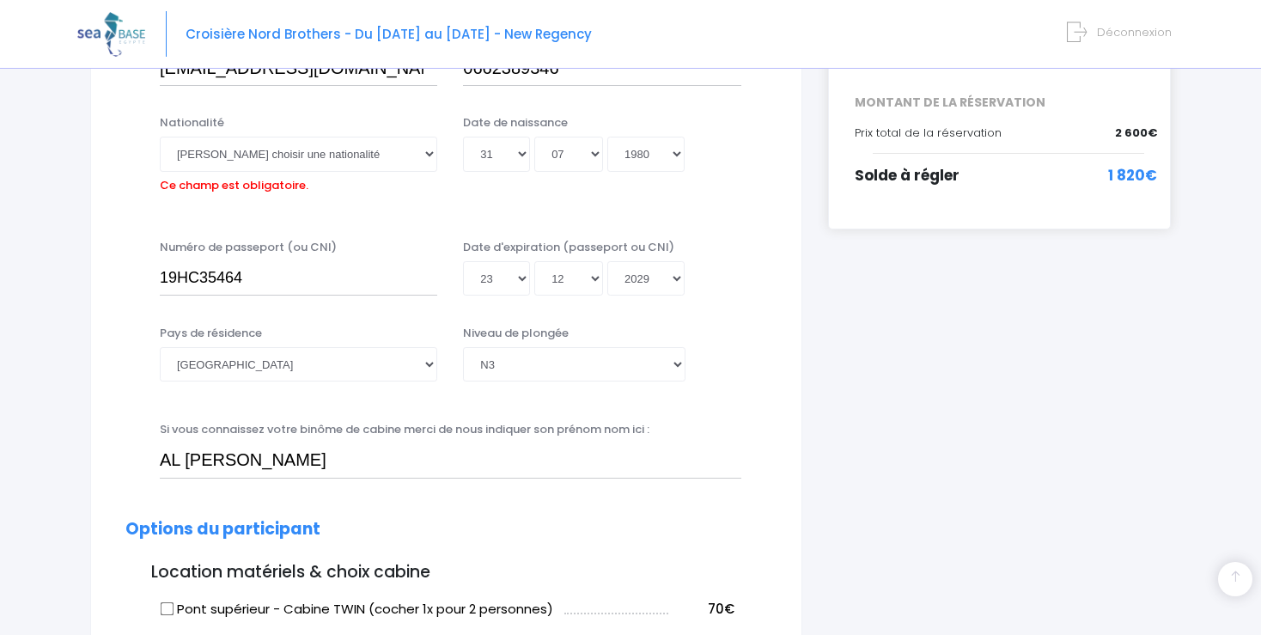
scroll to position [425, 0]
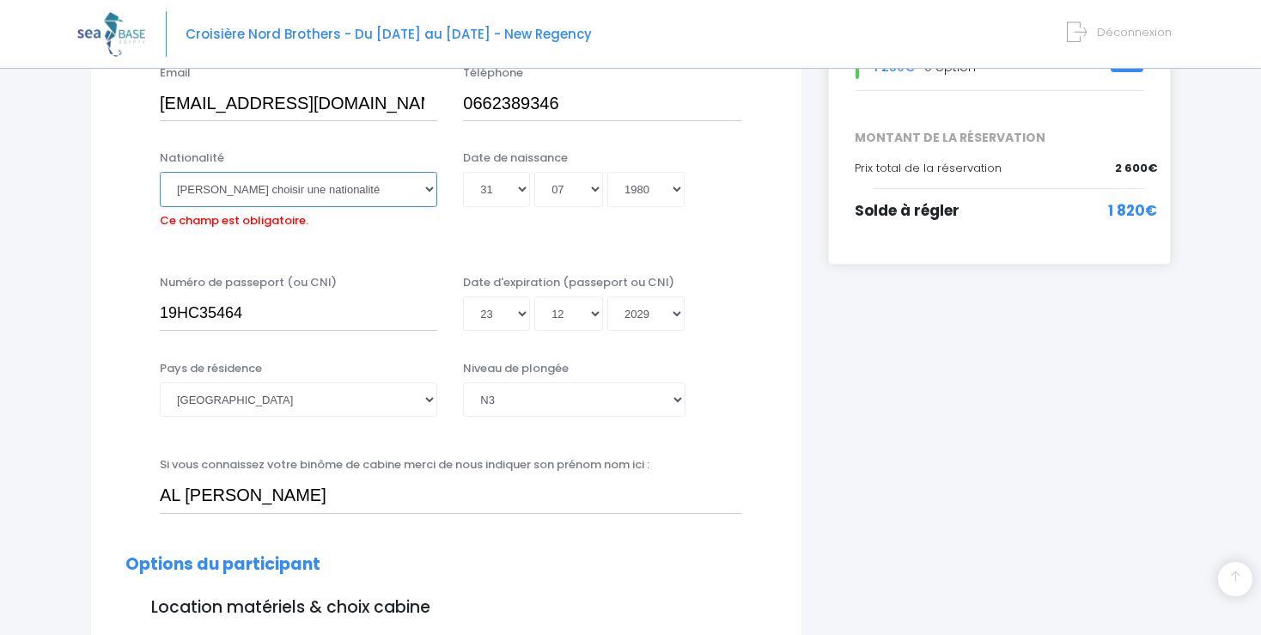
click at [160, 172] on select "Veuillez choisir une nationalité [DEMOGRAPHIC_DATA] Algerienne Allemande [GEOGR…" at bounding box center [298, 189] width 277 height 34
click at [336, 187] on select "Veuillez choisir une nationalité [DEMOGRAPHIC_DATA] Algerienne Allemande [GEOGR…" at bounding box center [298, 189] width 277 height 34
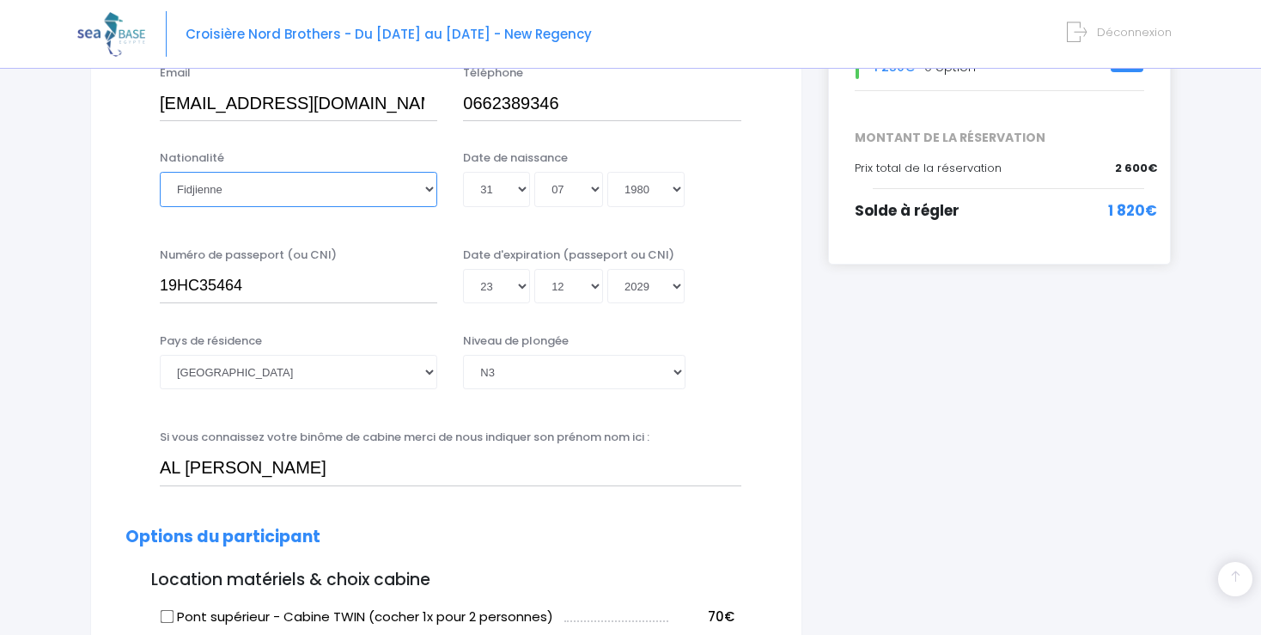
select select "Française"
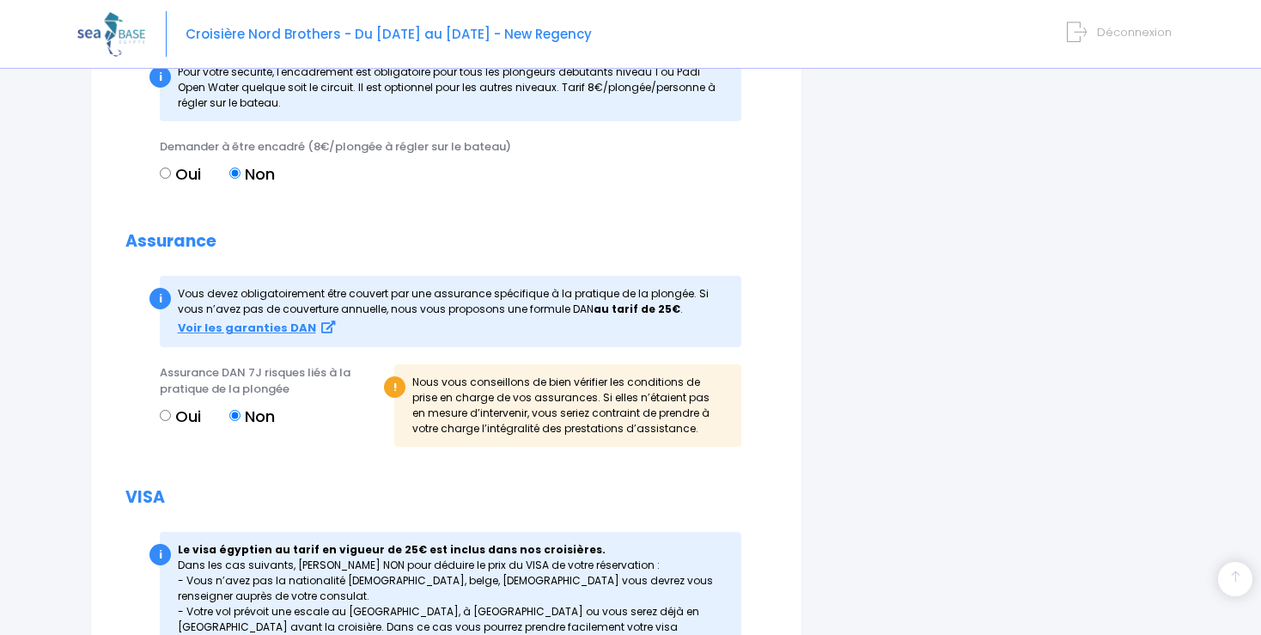
scroll to position [2007, 0]
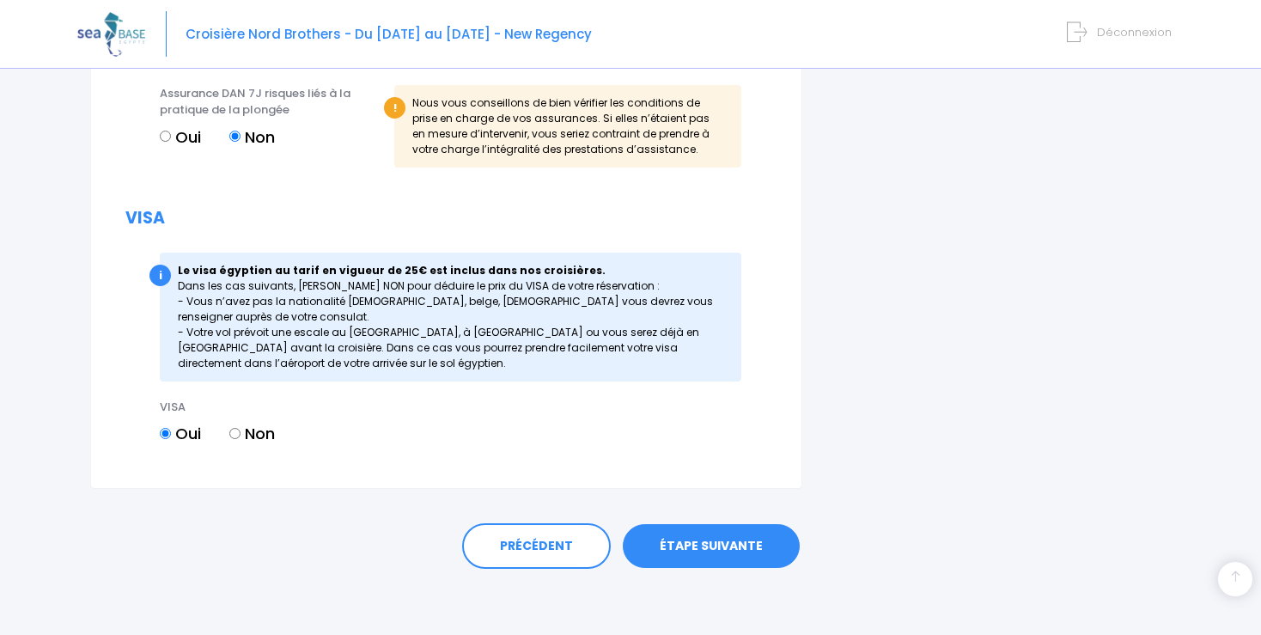
click at [733, 548] on link "ÉTAPE SUIVANTE" at bounding box center [711, 546] width 177 height 45
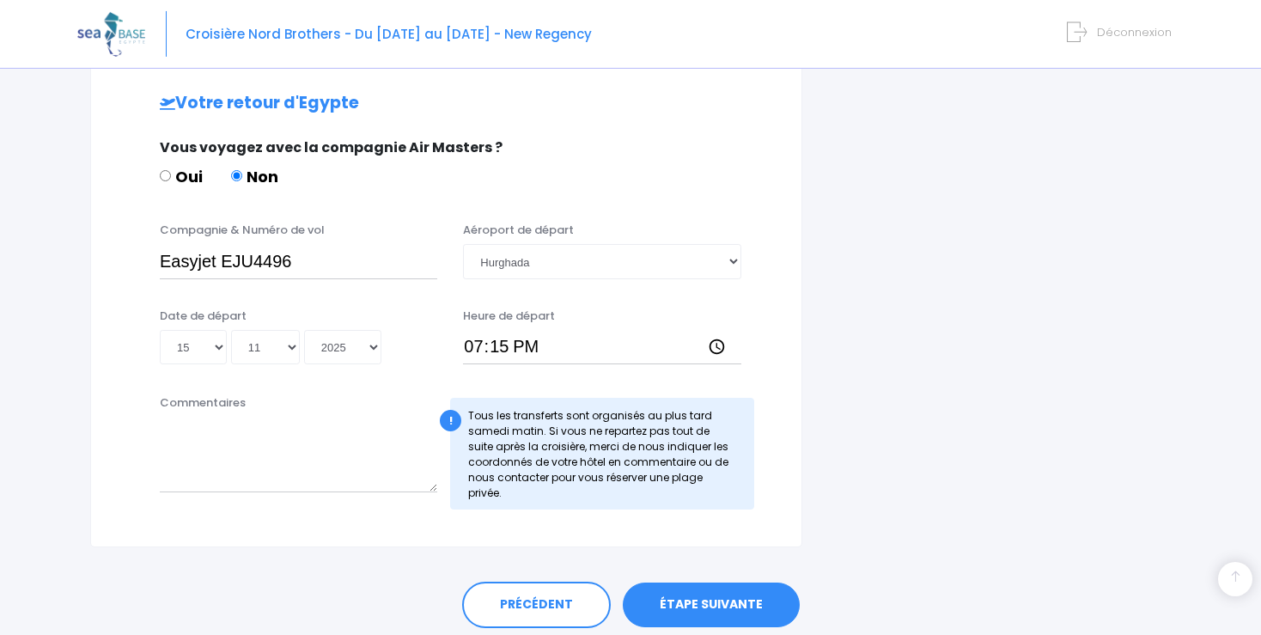
scroll to position [873, 0]
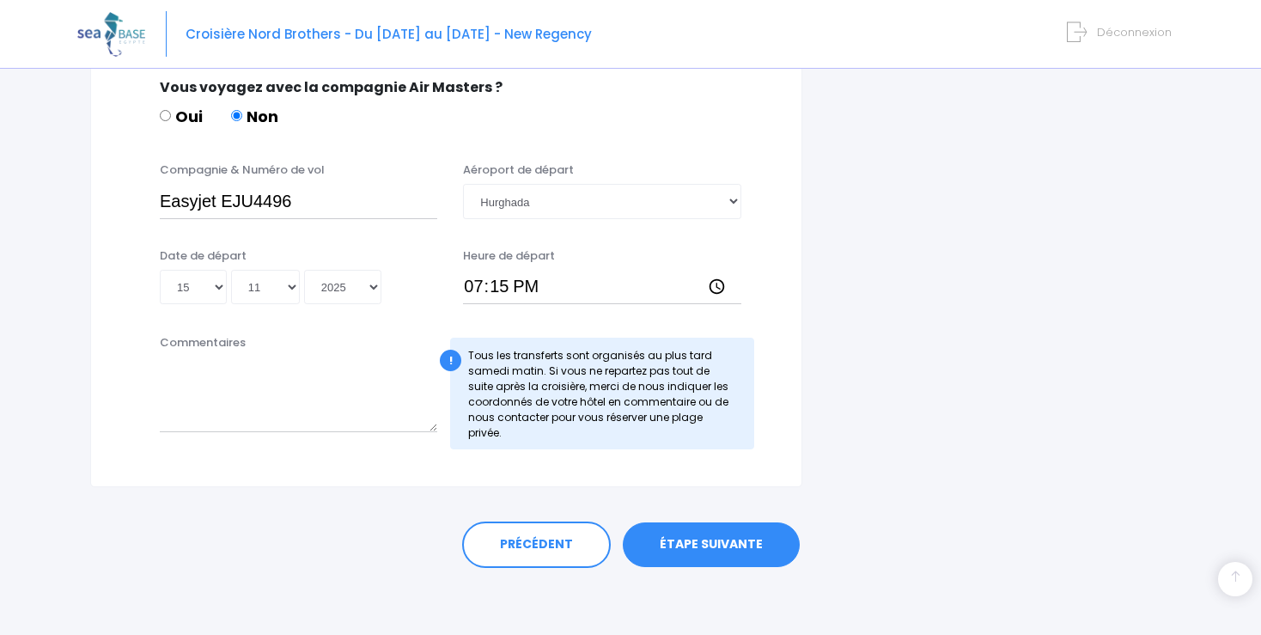
click at [699, 541] on link "ÉTAPE SUIVANTE" at bounding box center [711, 544] width 177 height 45
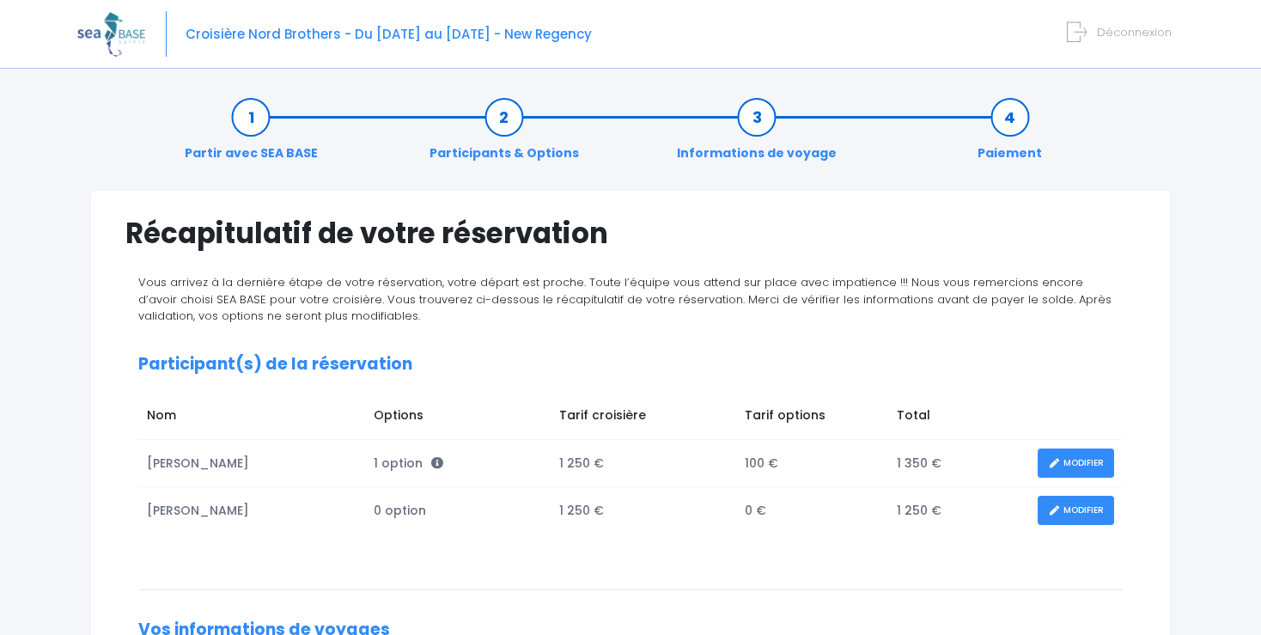
click at [256, 113] on link "Partir avec SEA BASE" at bounding box center [251, 135] width 150 height 54
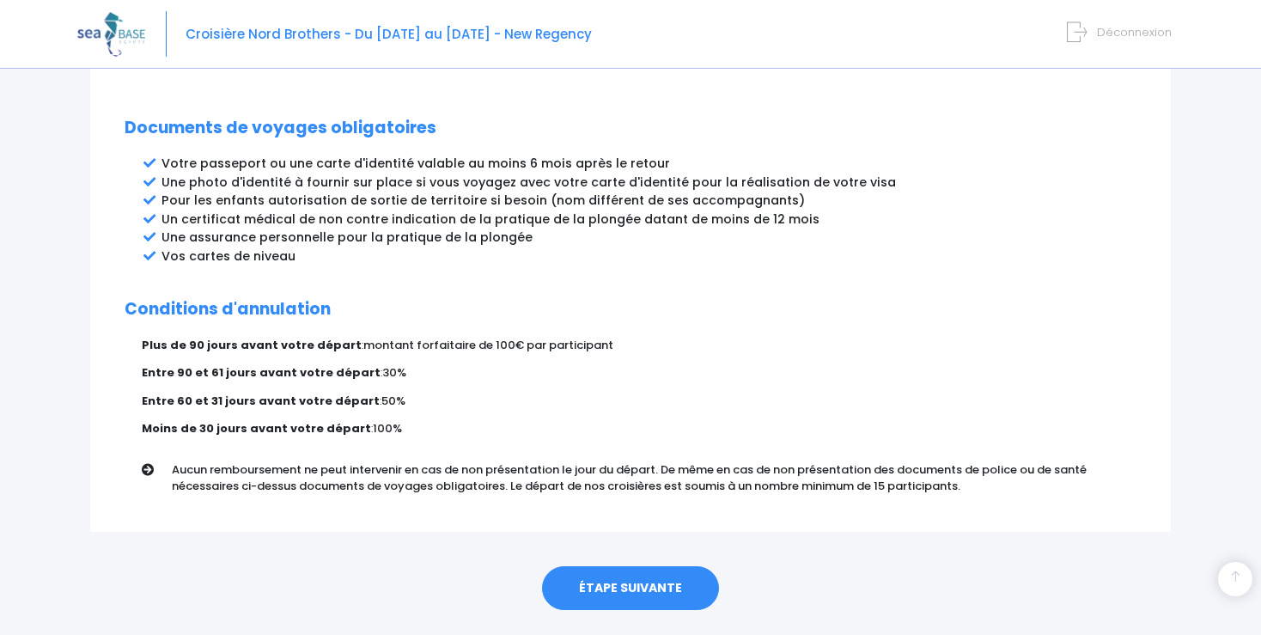
scroll to position [917, 0]
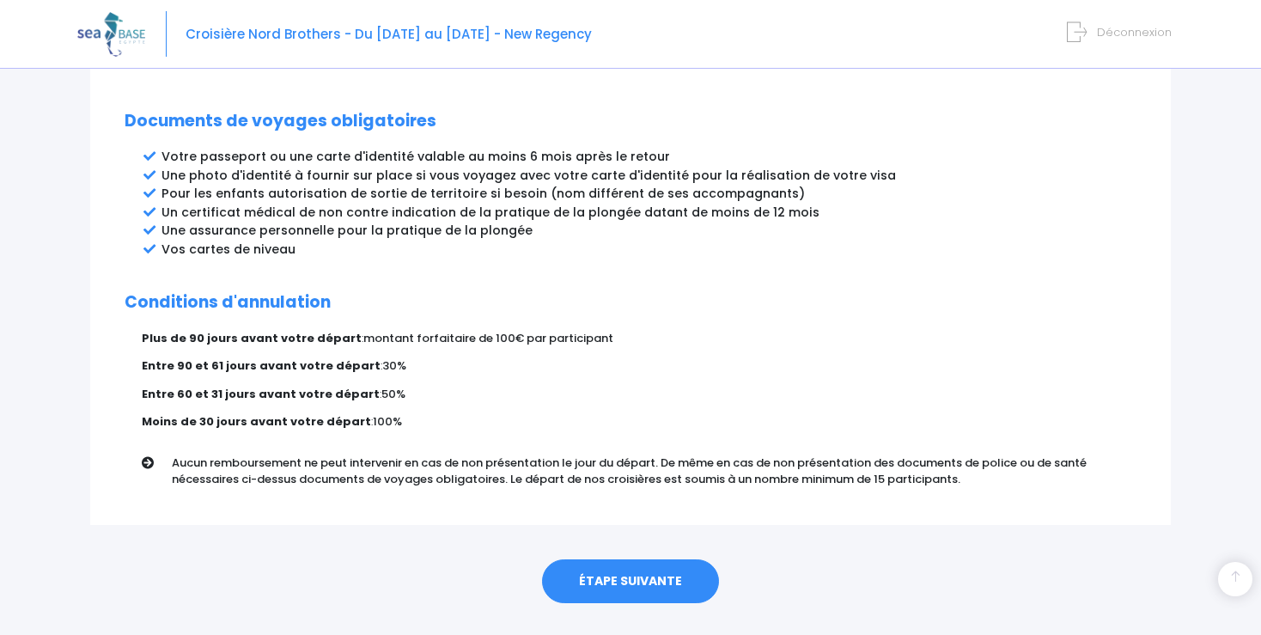
click at [620, 559] on link "ÉTAPE SUIVANTE" at bounding box center [630, 581] width 177 height 45
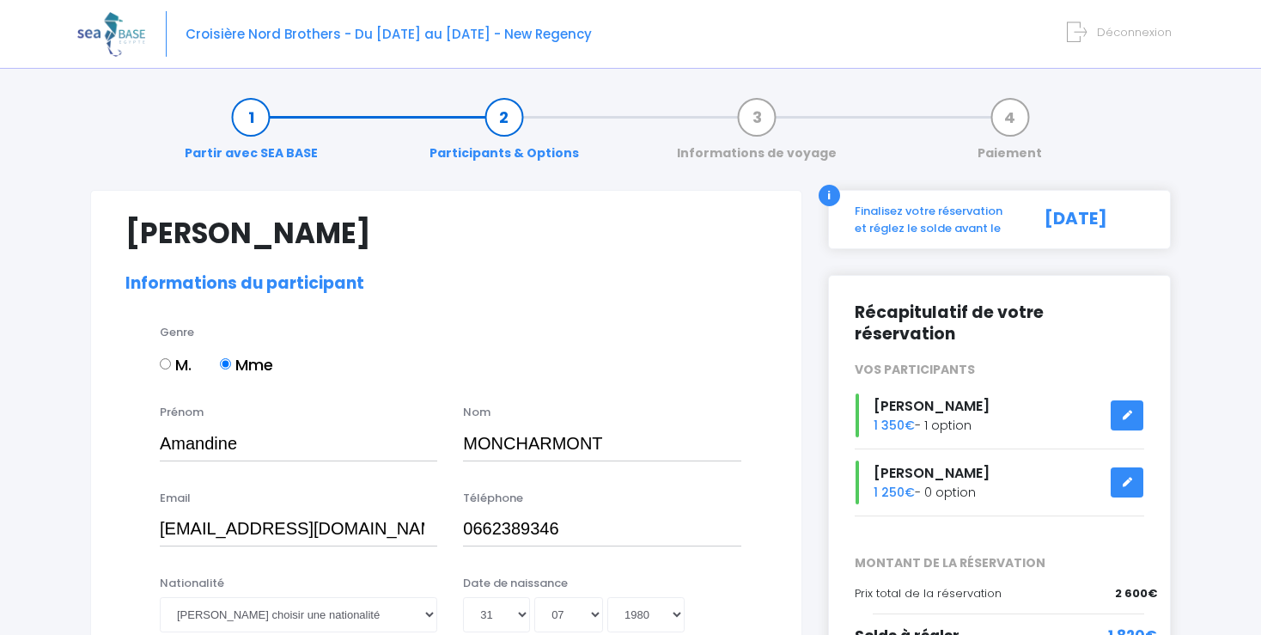
select select "N3"
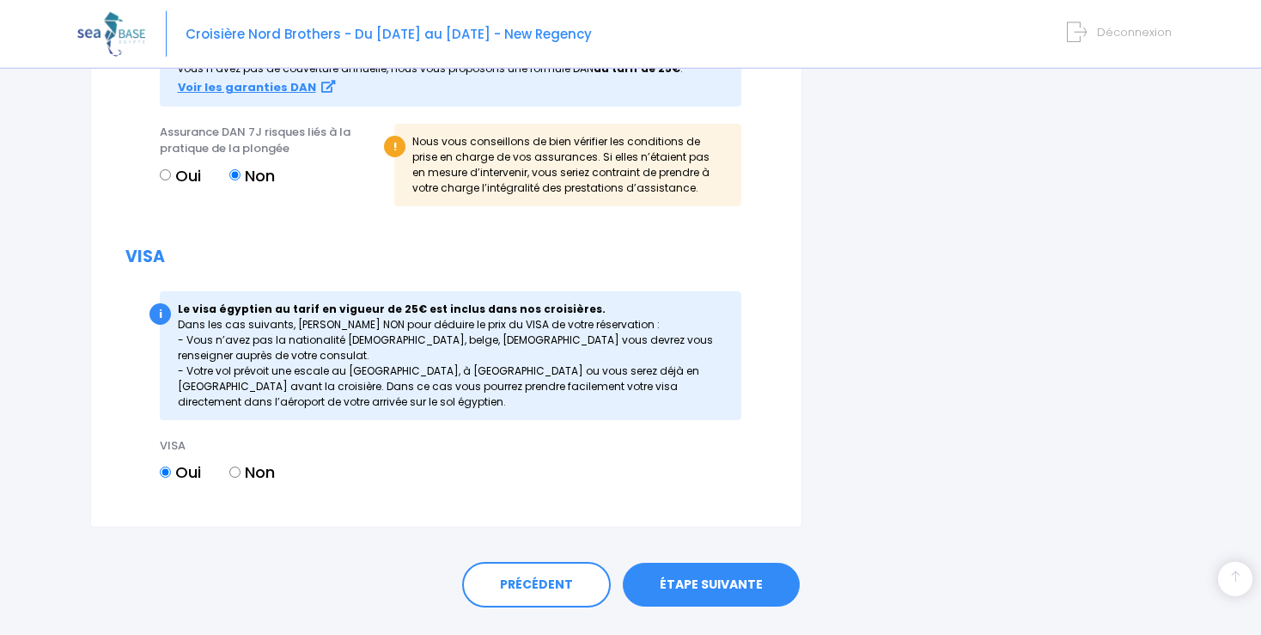
scroll to position [2007, 0]
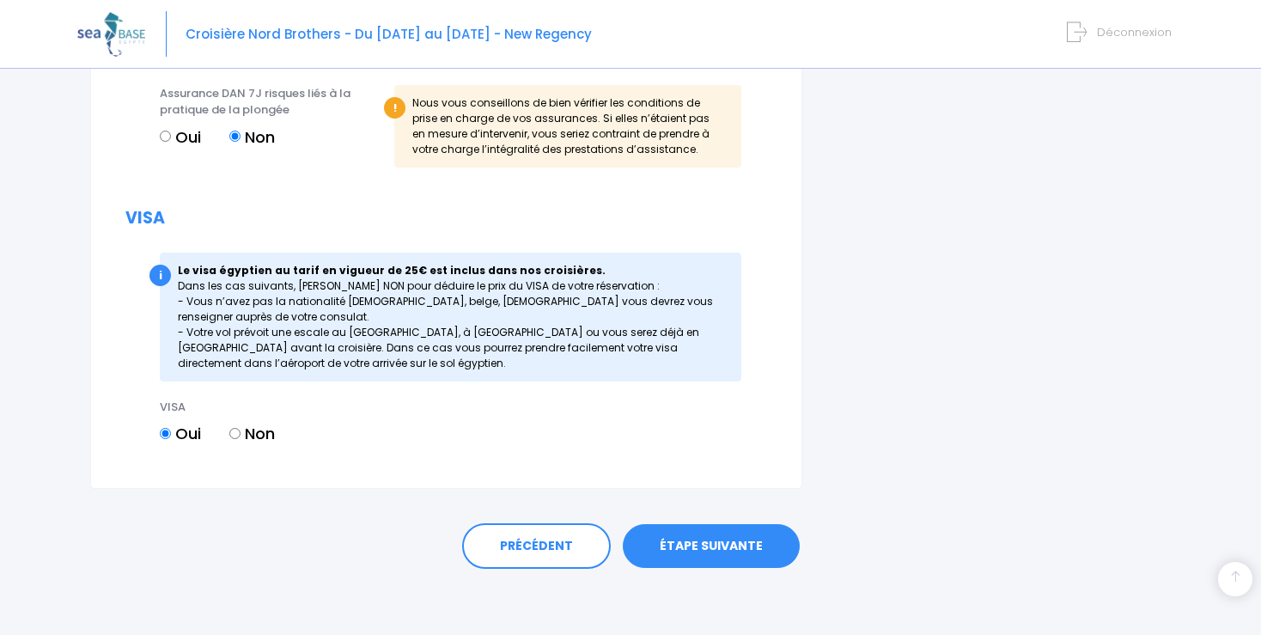
click at [736, 541] on link "ÉTAPE SUIVANTE" at bounding box center [711, 546] width 177 height 45
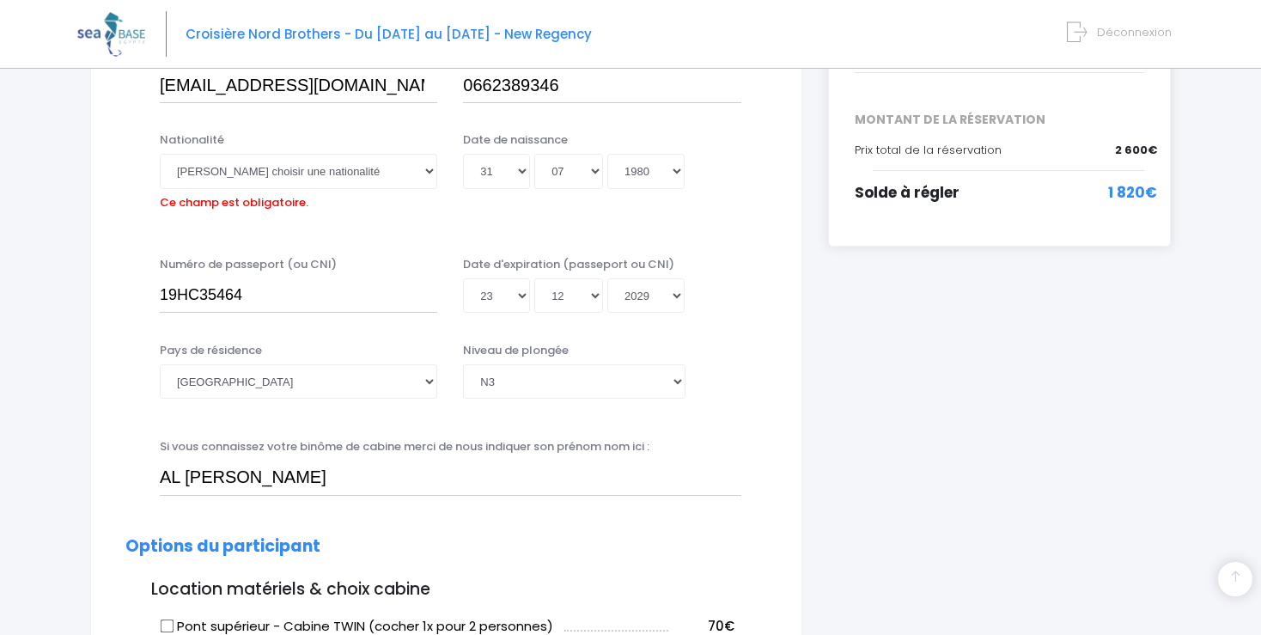
scroll to position [425, 0]
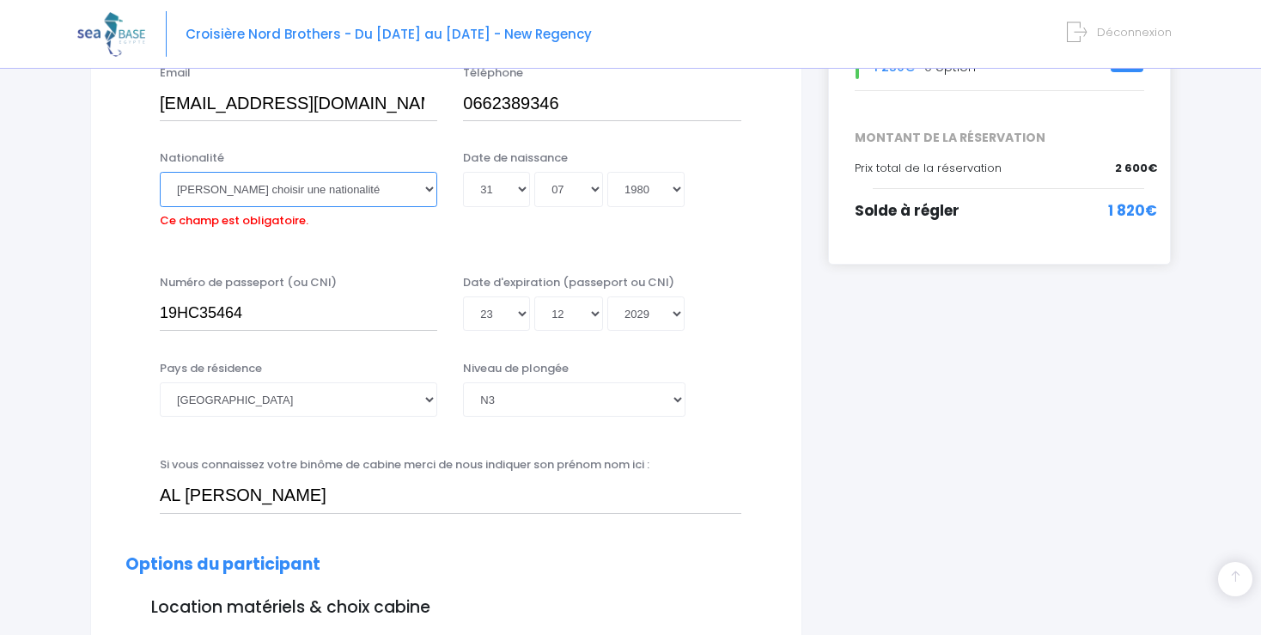
click at [160, 172] on select "Veuillez choisir une nationalité [DEMOGRAPHIC_DATA] Algerienne Allemande [GEOGR…" at bounding box center [298, 189] width 277 height 34
select select "Française"
click option "Française" at bounding box center [0, 0] width 0 height 0
click at [311, 194] on select "Veuillez choisir une nationalité [DEMOGRAPHIC_DATA] Algerienne Allemande [GEOGR…" at bounding box center [298, 189] width 277 height 34
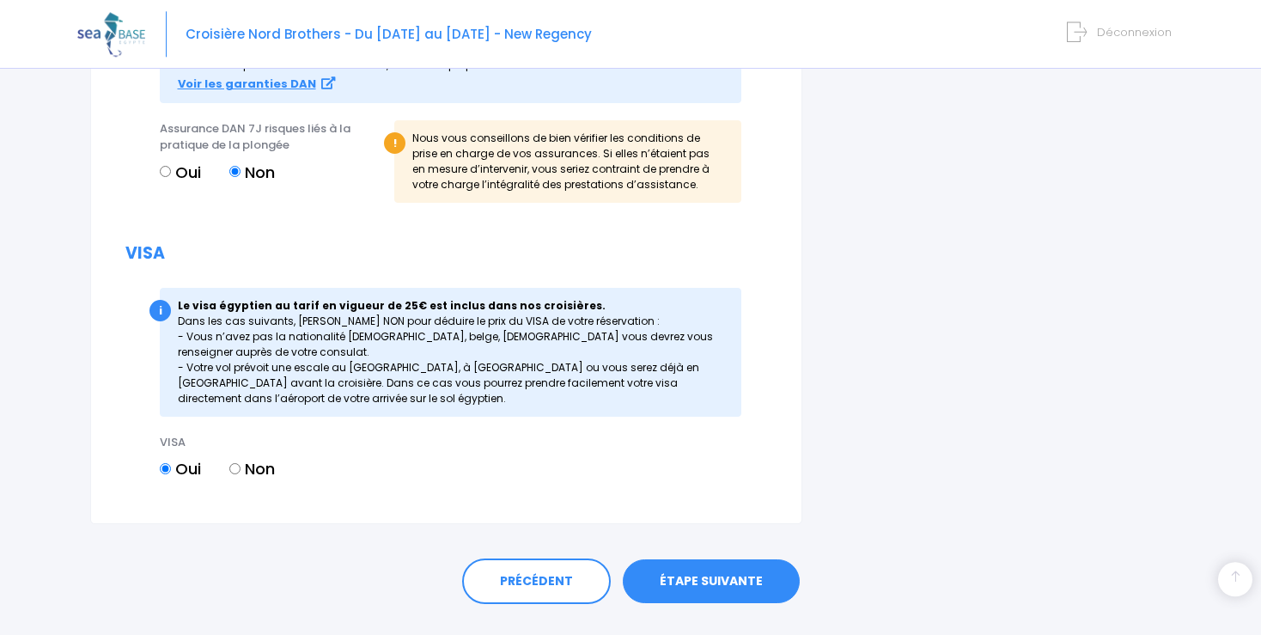
scroll to position [2007, 0]
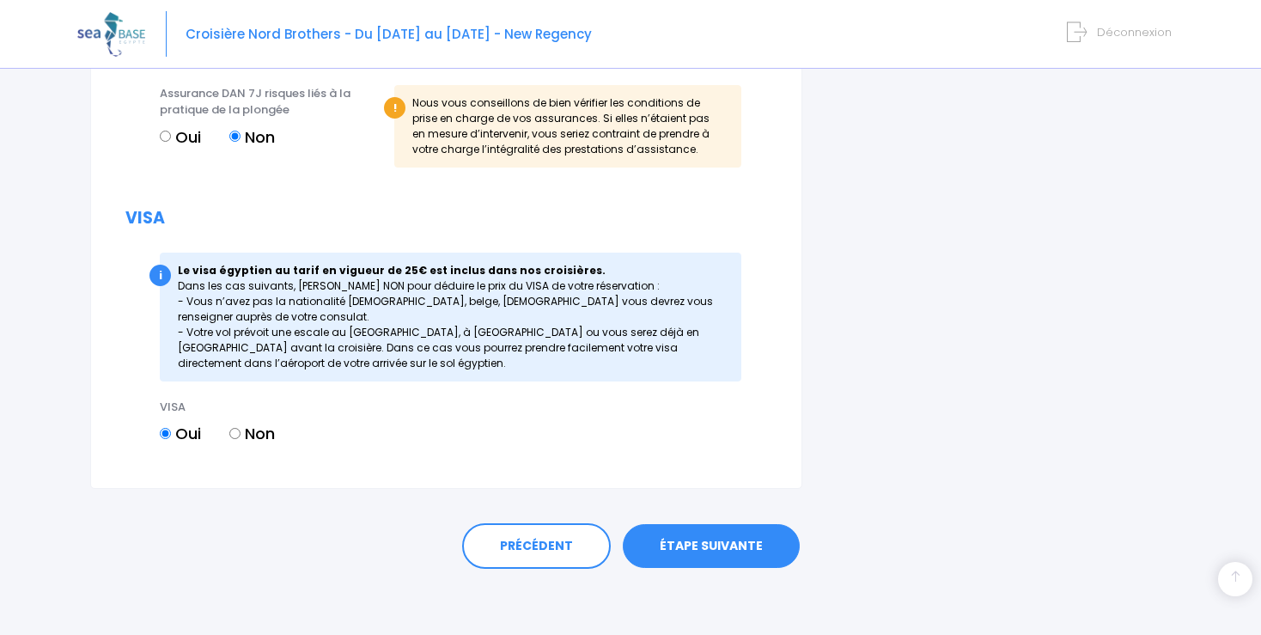
click at [733, 543] on link "ÉTAPE SUIVANTE" at bounding box center [711, 546] width 177 height 45
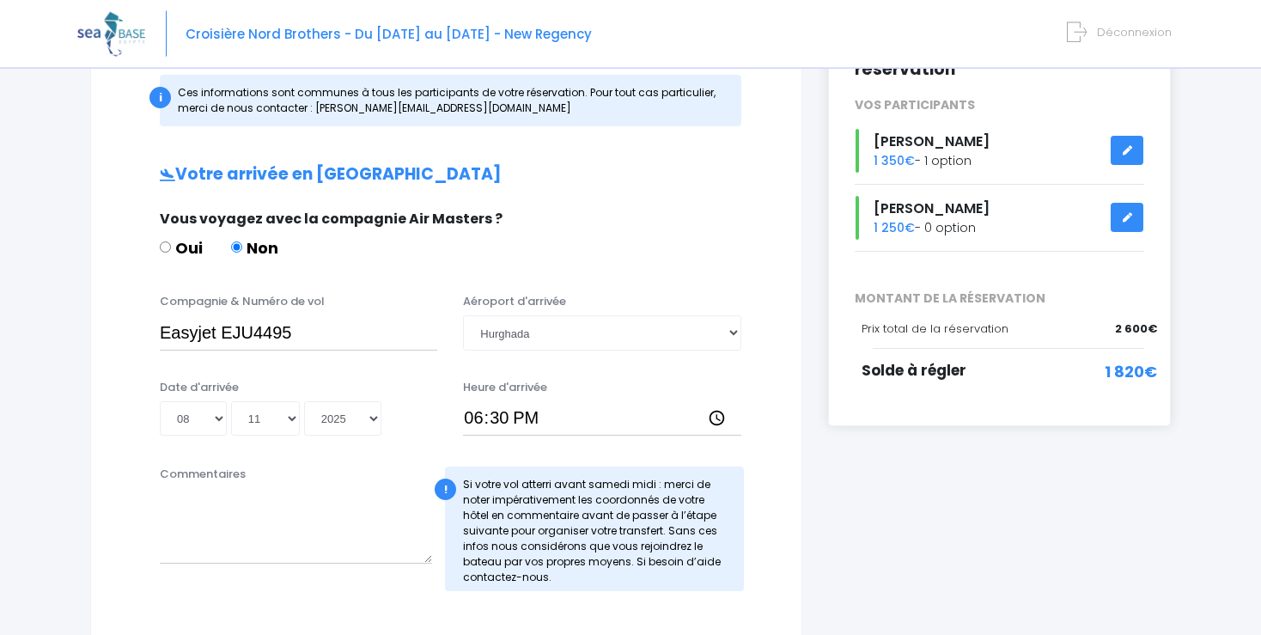
scroll to position [203, 0]
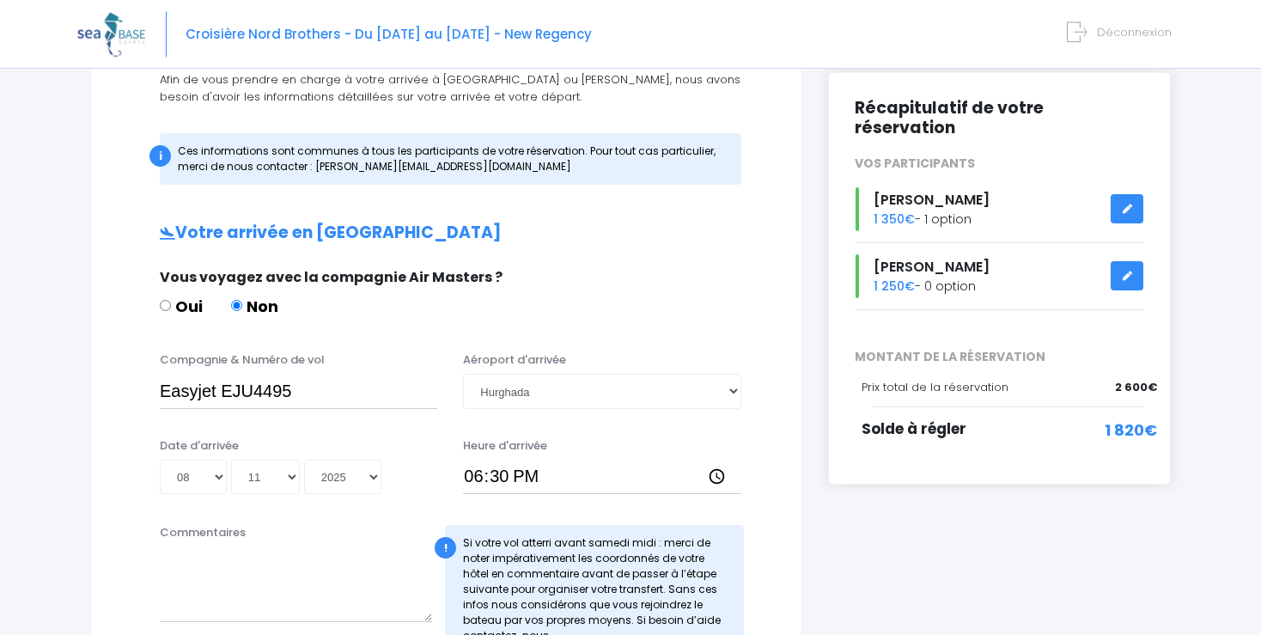
click at [1125, 276] on icon at bounding box center [1127, 276] width 12 height 0
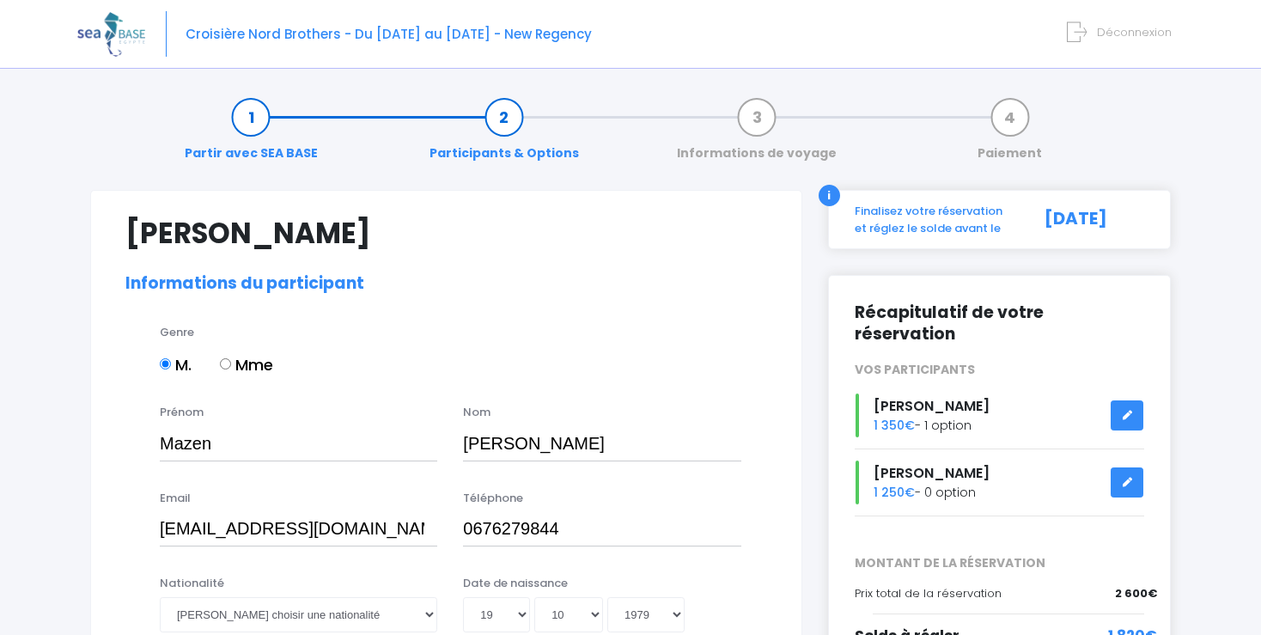
select select "MF2"
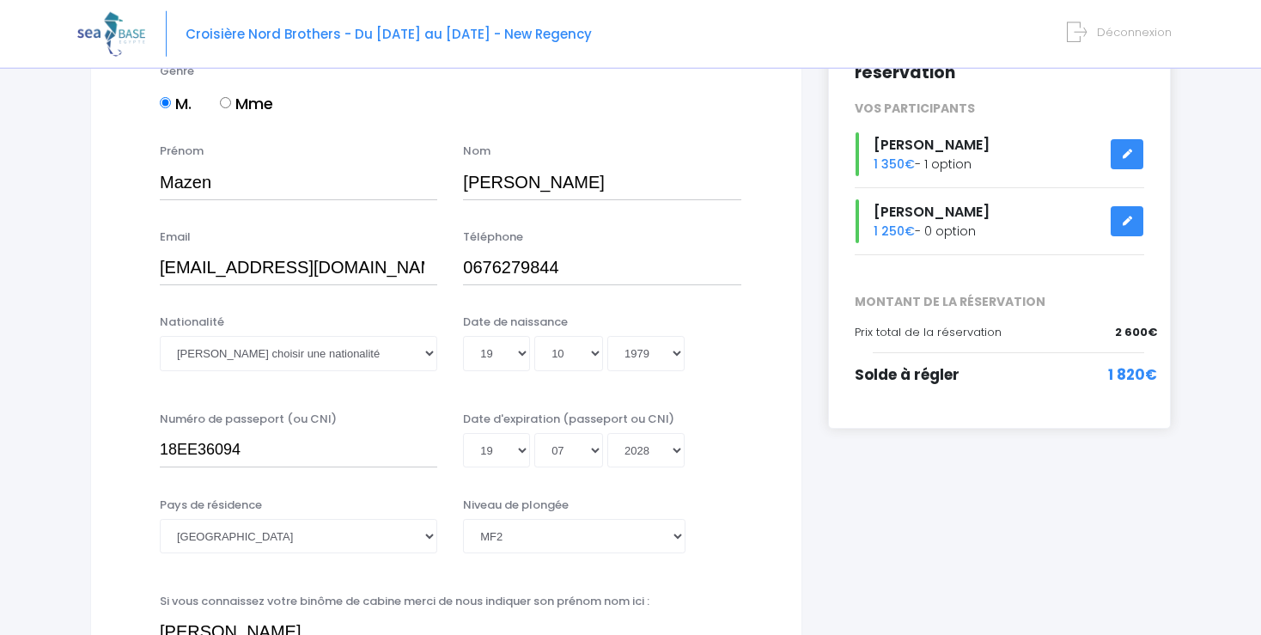
scroll to position [273, 0]
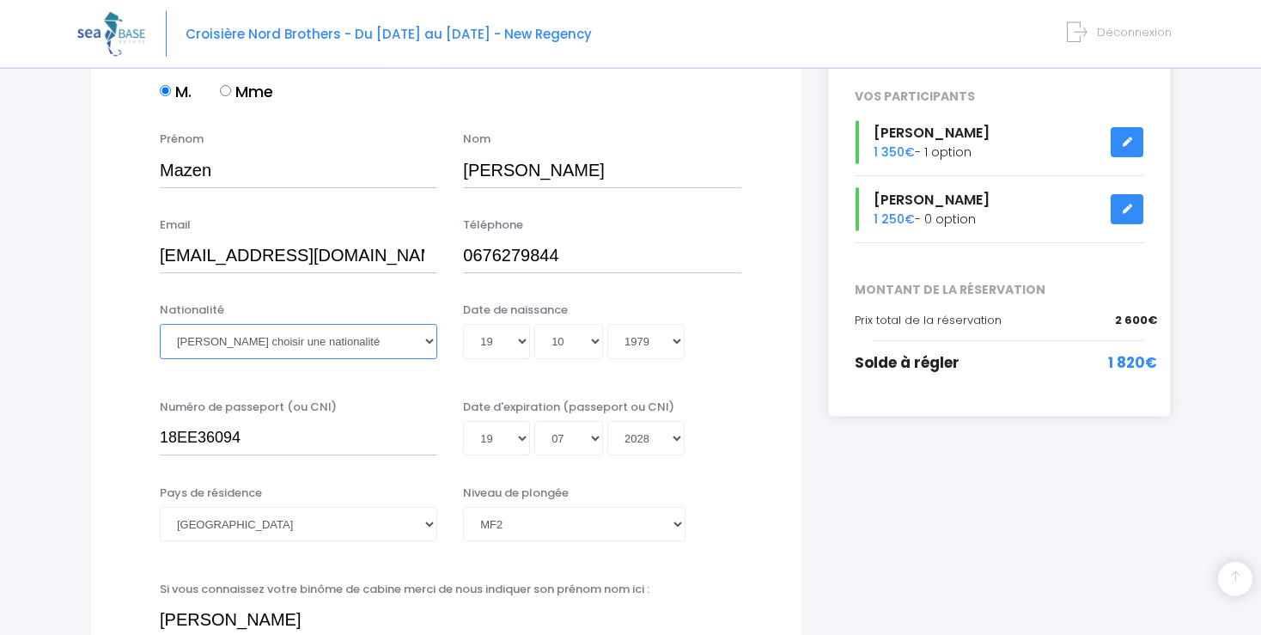
click at [160, 324] on select "Veuillez choisir une nationalité Afghane Albanaise Algerienne Allemande America…" at bounding box center [298, 341] width 277 height 34
select select "Française"
click option "Française" at bounding box center [0, 0] width 0 height 0
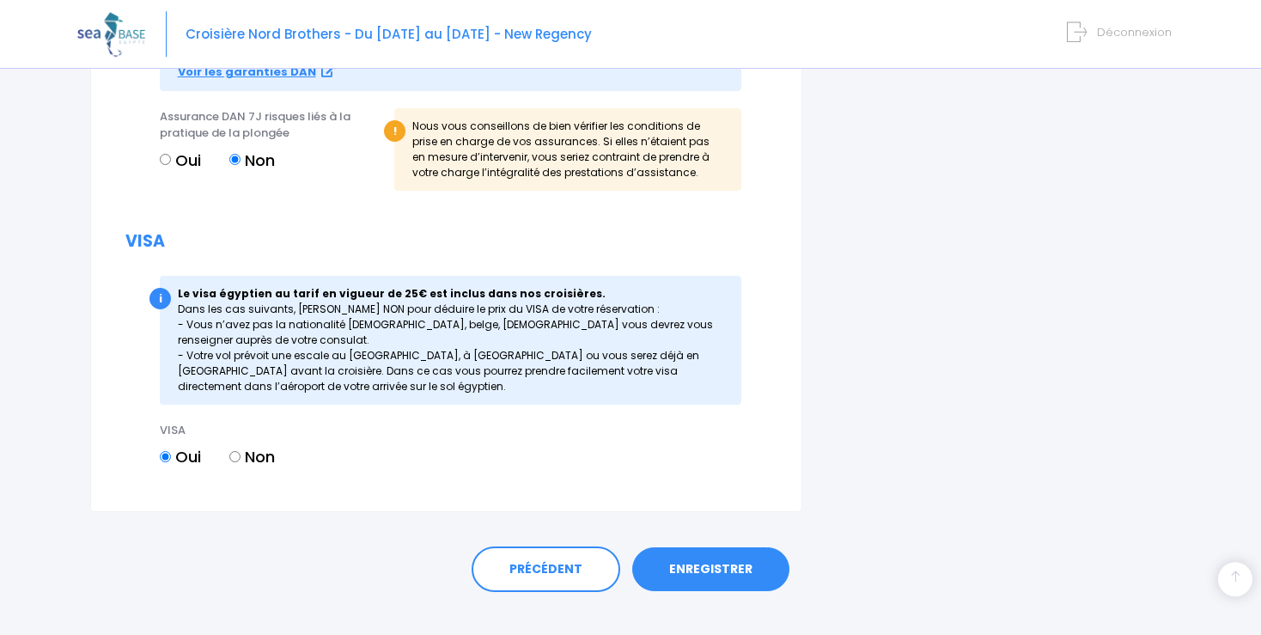
scroll to position [2007, 0]
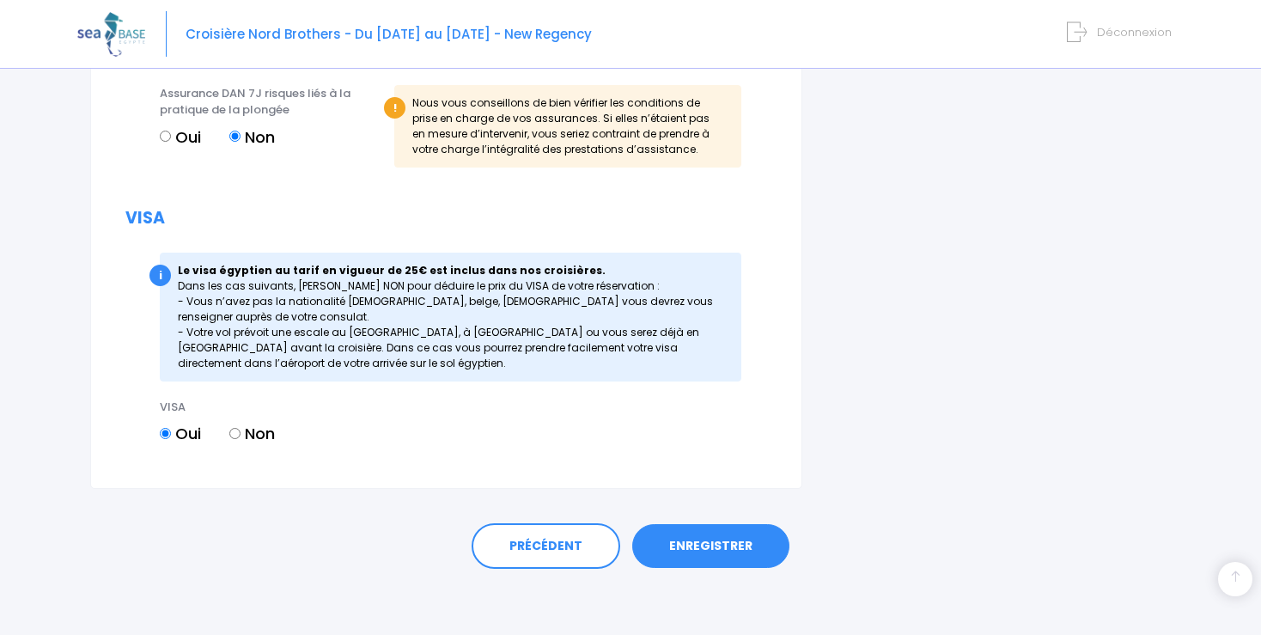
click at [744, 538] on link "ENREGISTRER" at bounding box center [710, 546] width 157 height 45
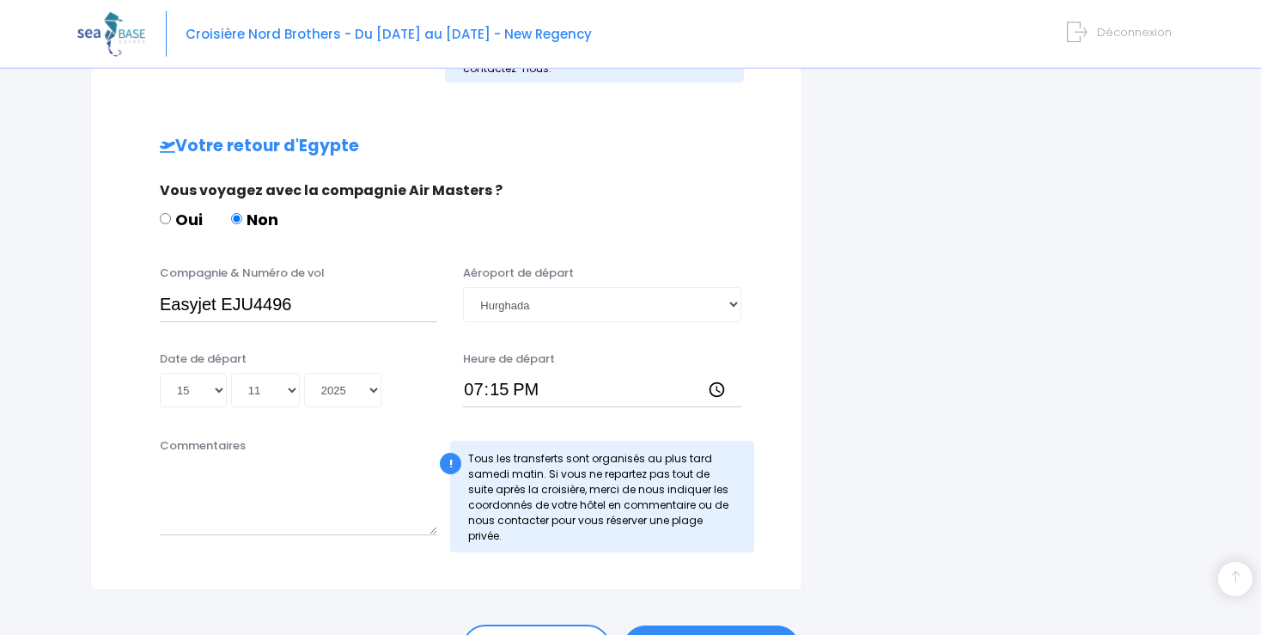
scroll to position [873, 0]
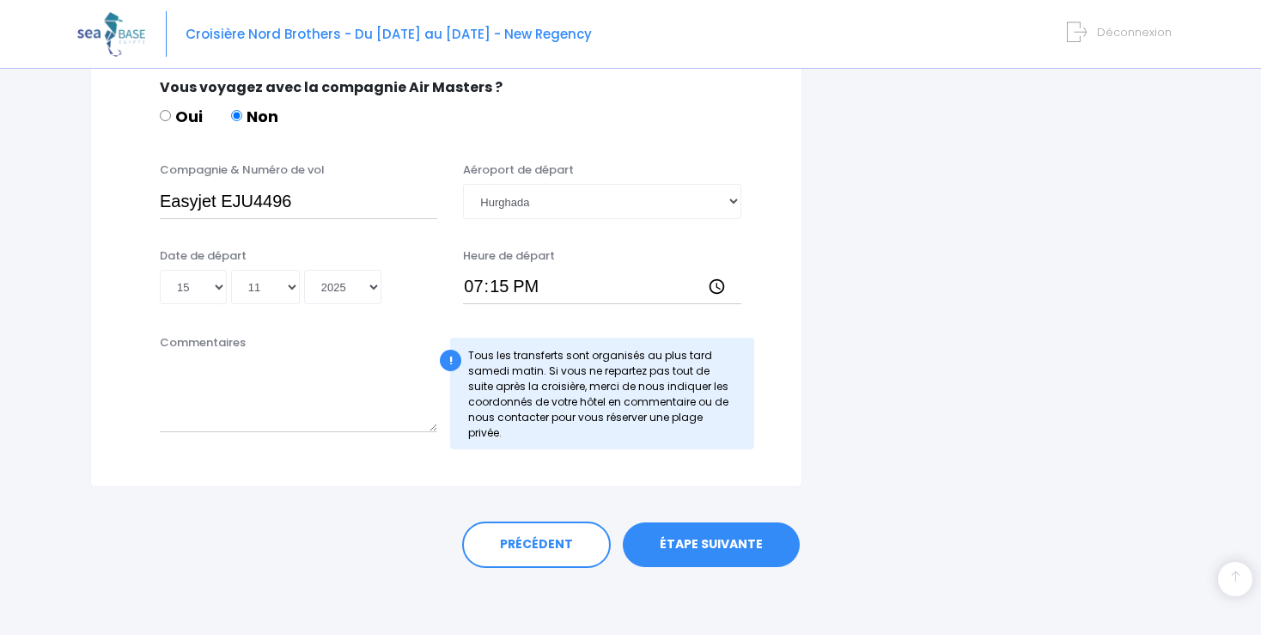
click at [733, 541] on link "ÉTAPE SUIVANTE" at bounding box center [711, 544] width 177 height 45
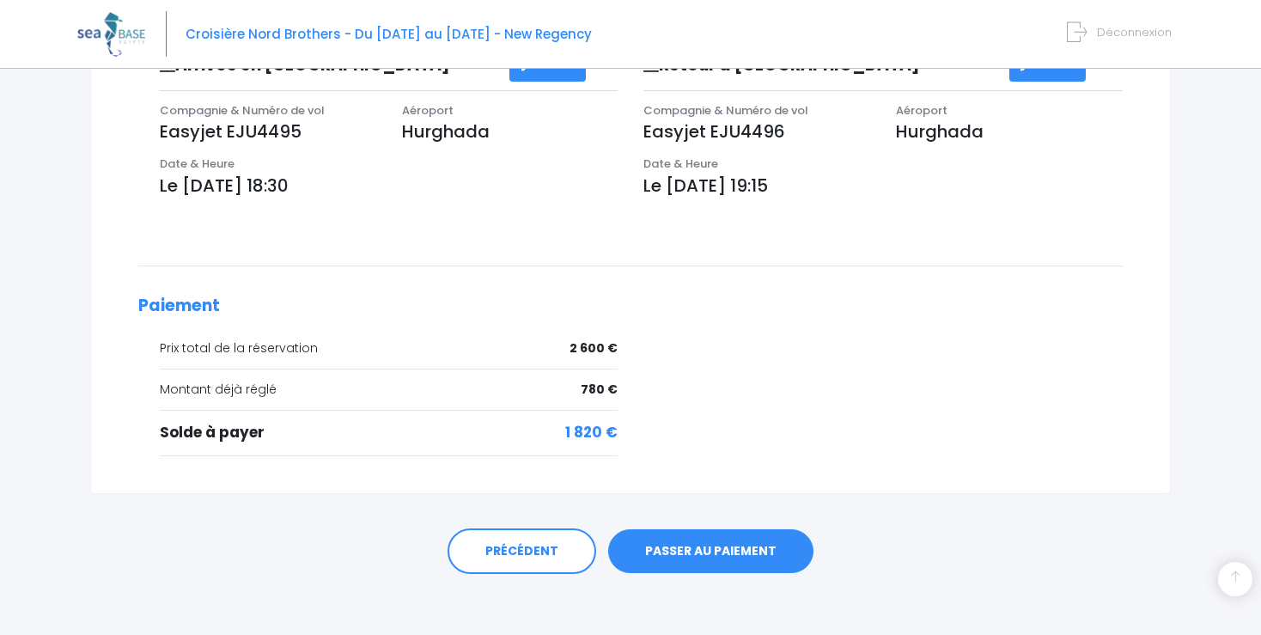
scroll to position [615, 0]
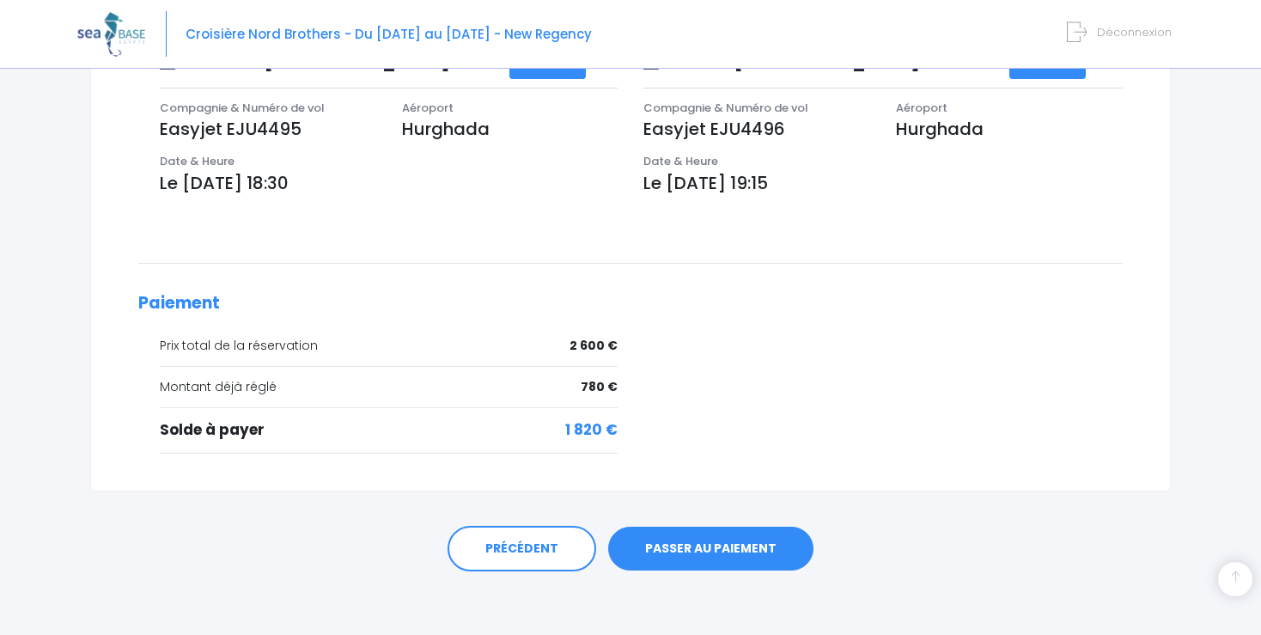
click at [713, 547] on link "PASSER AU PAIEMENT" at bounding box center [710, 548] width 205 height 45
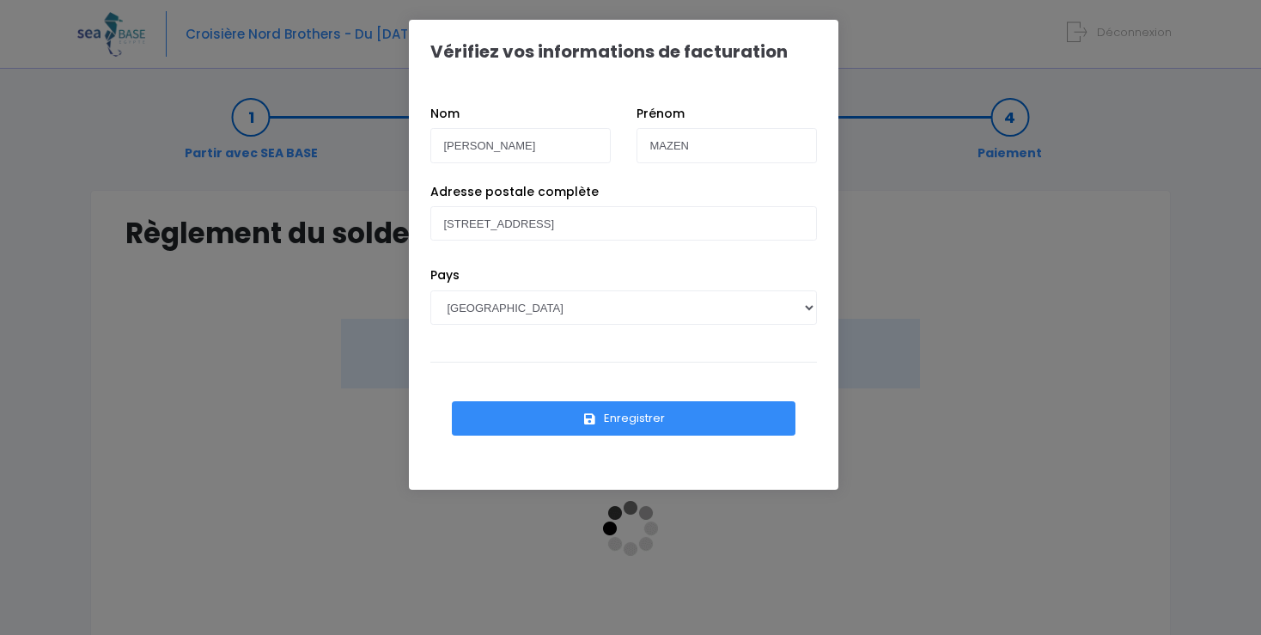
click at [635, 420] on button "Enregistrer" at bounding box center [624, 418] width 344 height 34
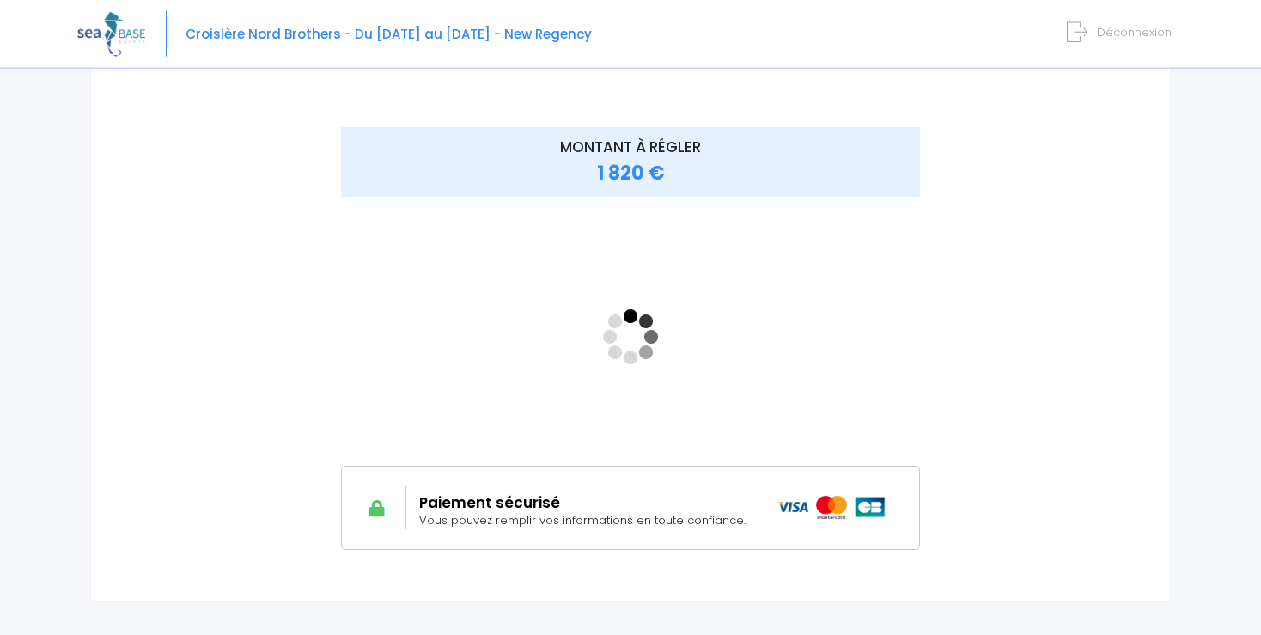
scroll to position [196, 0]
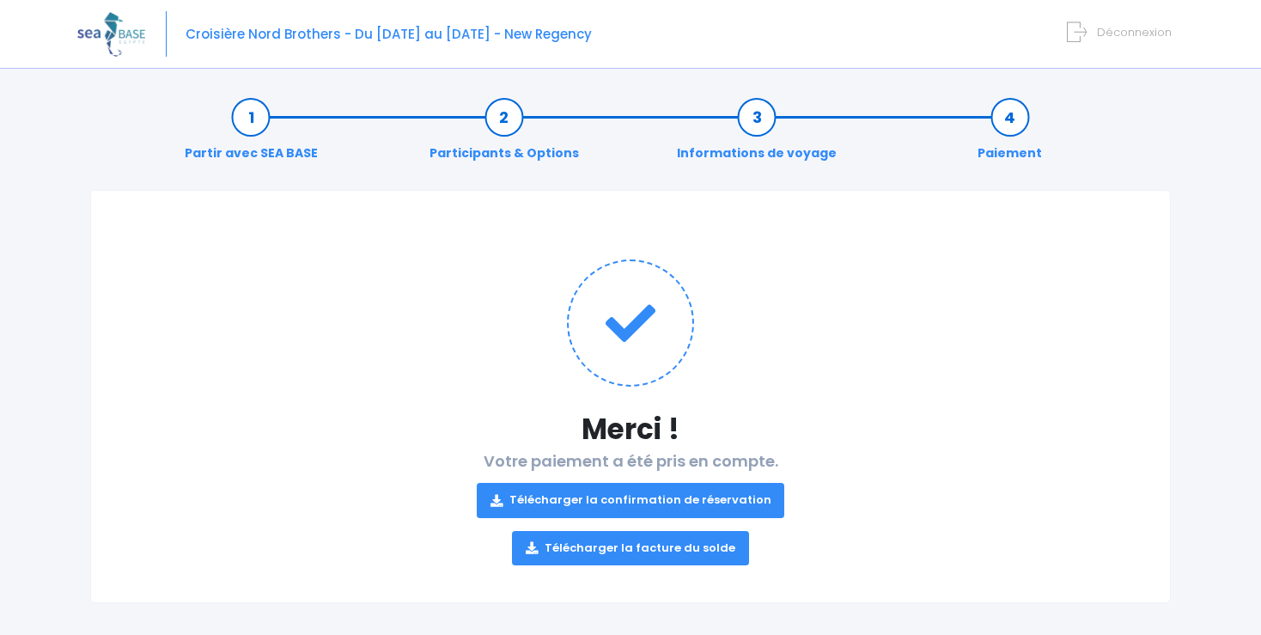
click at [672, 493] on link "Télécharger la confirmation de réservation" at bounding box center [631, 500] width 308 height 34
click at [630, 546] on link "Télécharger la facture du solde" at bounding box center [630, 548] width 237 height 34
